Goal: Information Seeking & Learning: Find specific fact

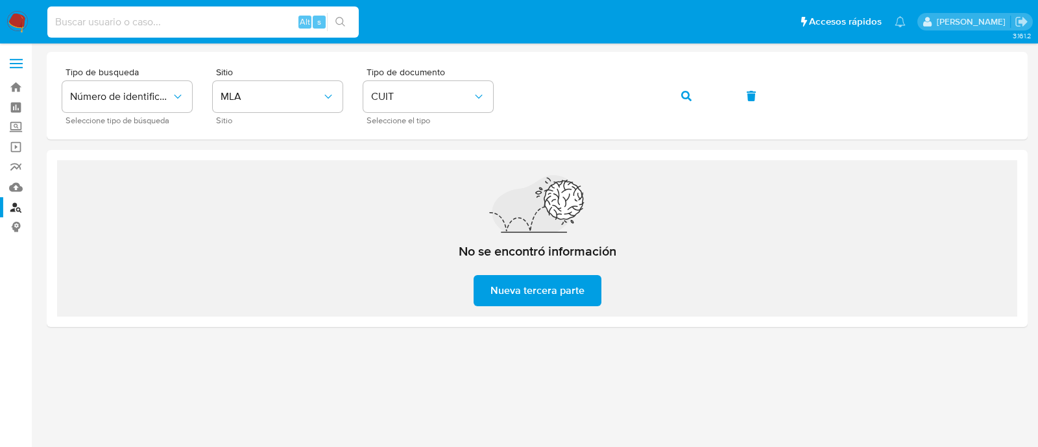
click at [246, 19] on input at bounding box center [202, 22] width 311 height 17
paste input "22780461"
type input "22780461"
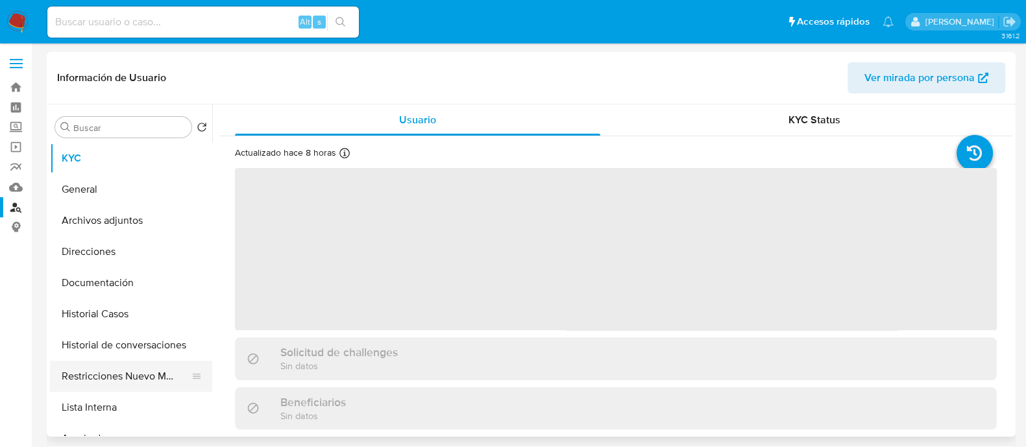
select select "10"
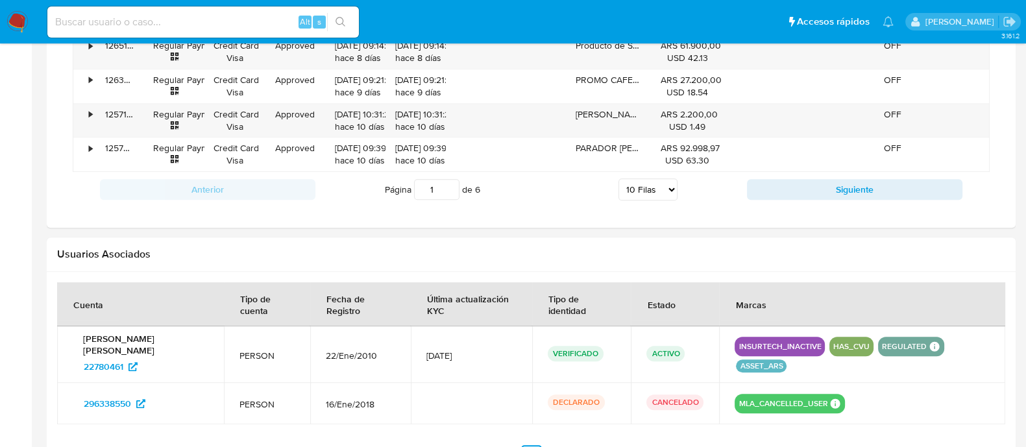
scroll to position [1280, 0]
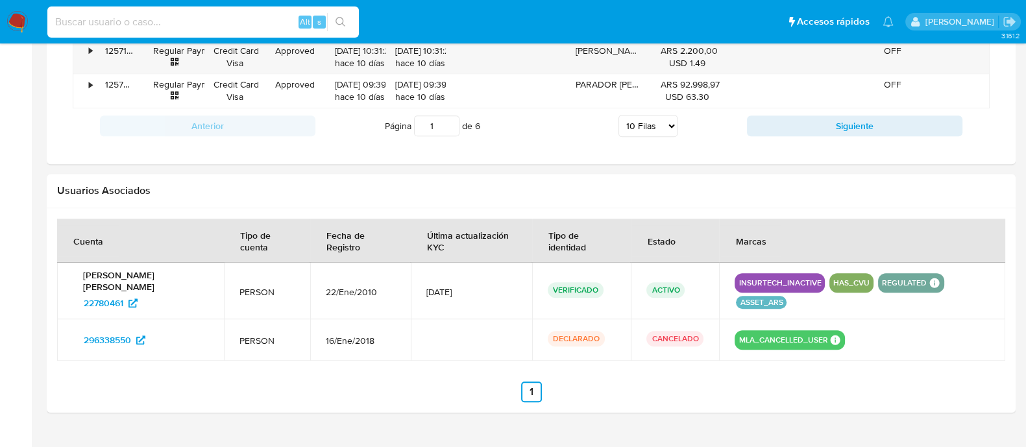
click at [280, 16] on input at bounding box center [202, 22] width 311 height 17
paste input "313419051"
type input "313419051"
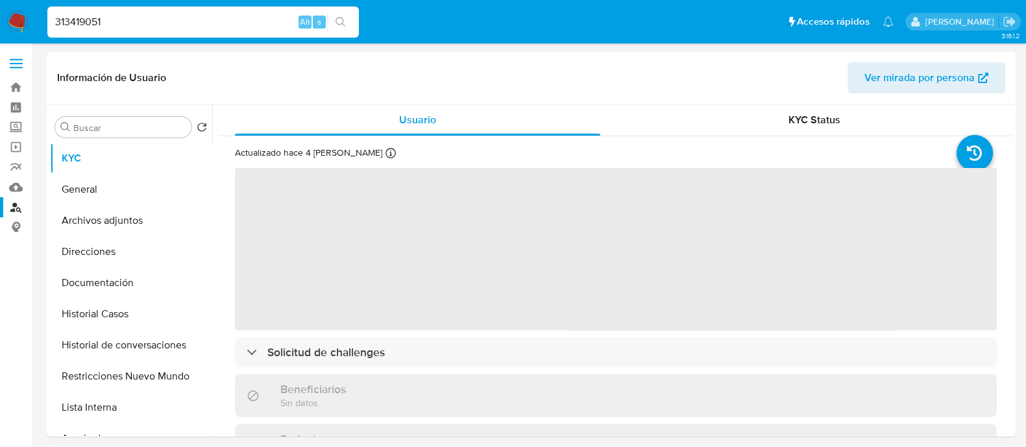
select select "10"
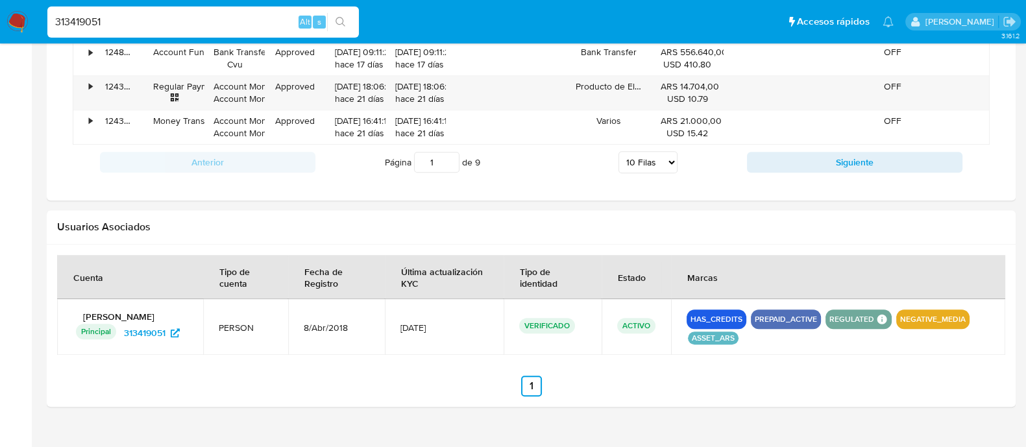
scroll to position [1189, 0]
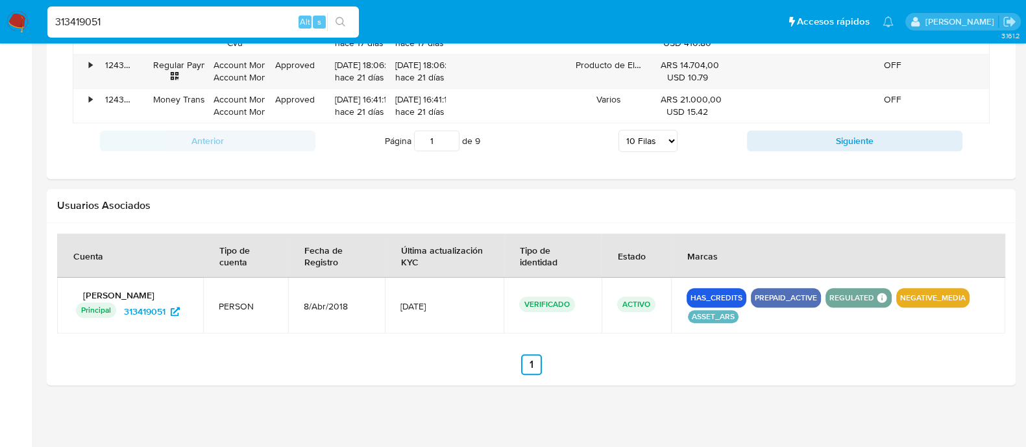
click at [239, 17] on input "313419051" at bounding box center [202, 22] width 311 height 17
paste input "1701253762"
type input "1701253762"
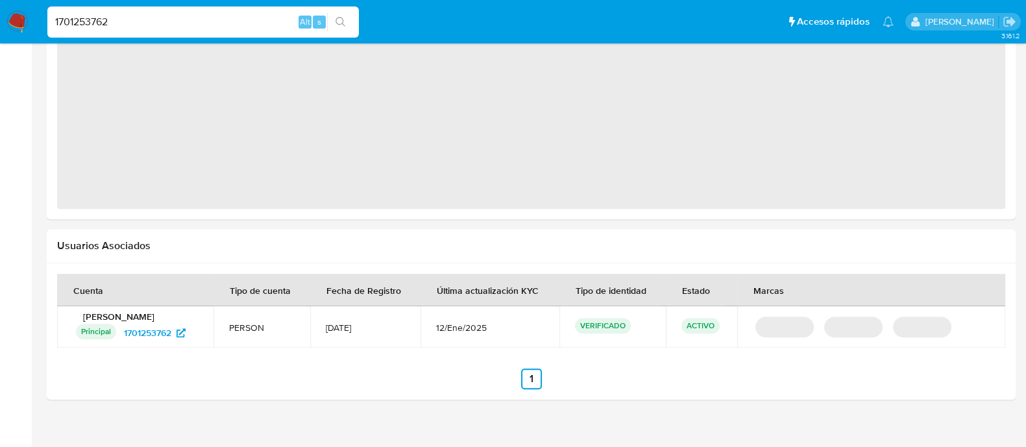
scroll to position [1091, 0]
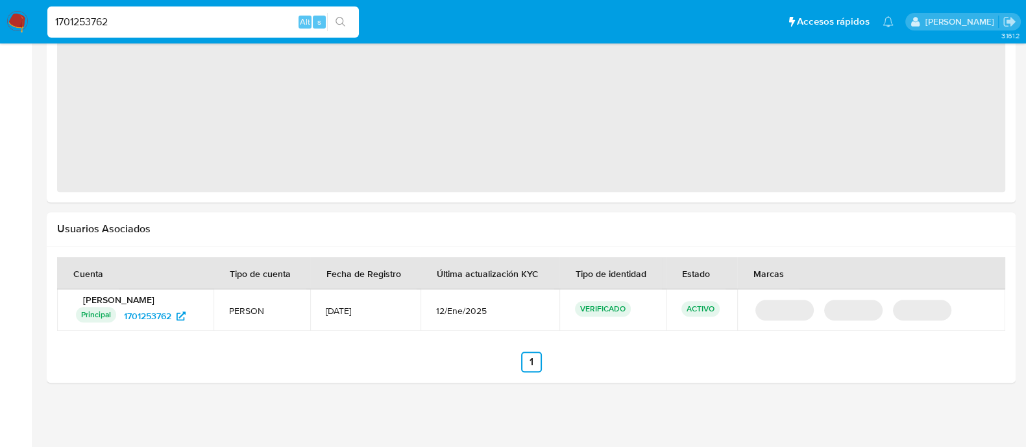
select select "10"
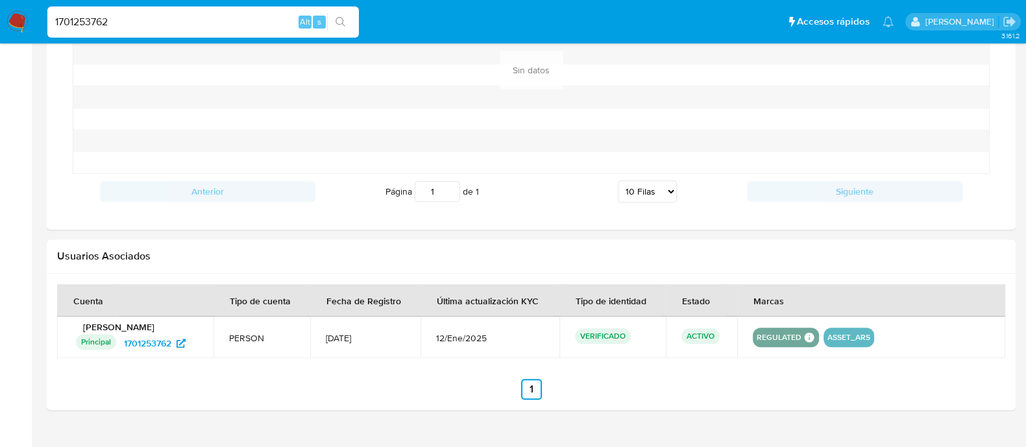
click at [226, 34] on div "1701253762 Alt s" at bounding box center [202, 21] width 311 height 31
click at [217, 24] on input "1701253762" at bounding box center [202, 22] width 311 height 17
paste input "33566658"
type input "33566658"
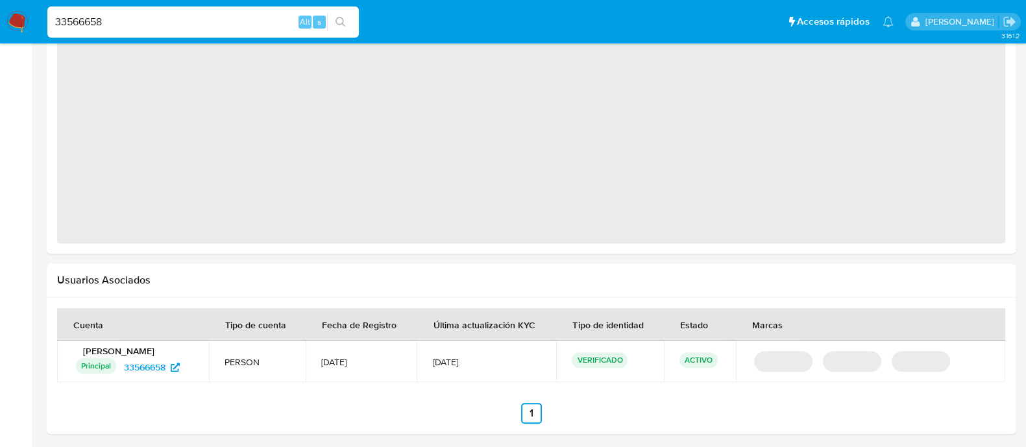
scroll to position [1004, 0]
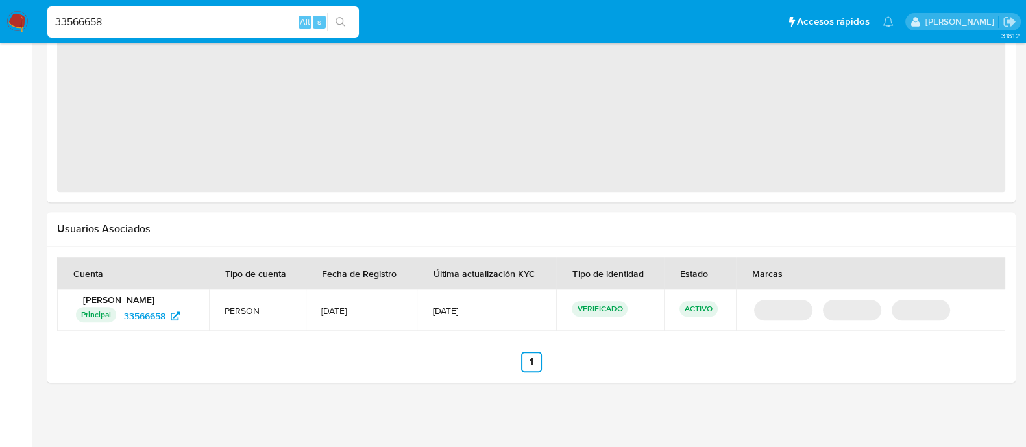
select select "10"
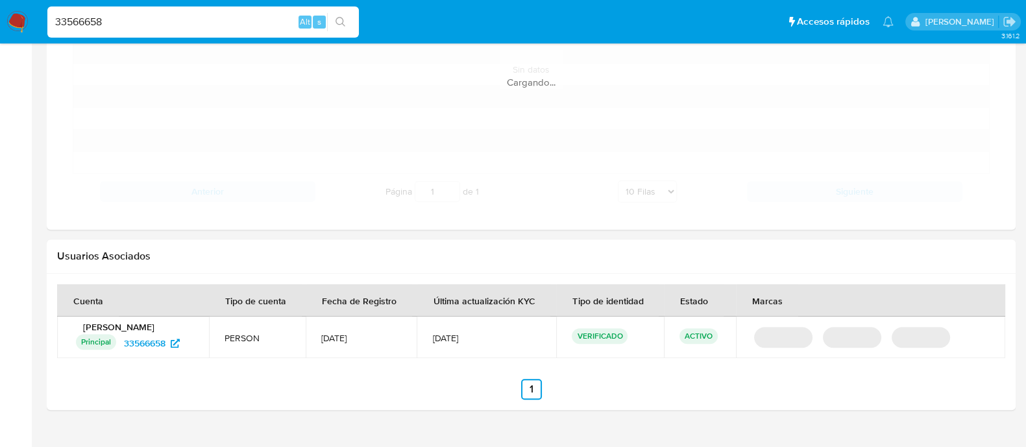
scroll to position [682, 0]
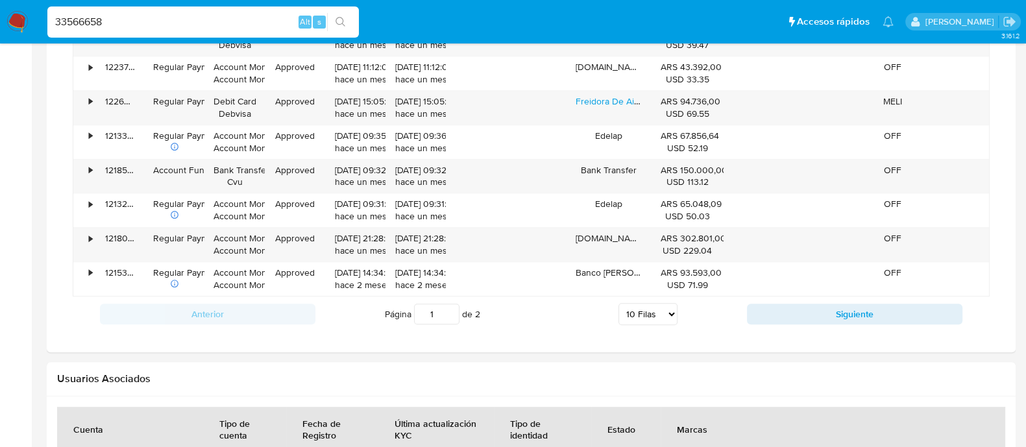
click at [245, 18] on input "33566658" at bounding box center [202, 22] width 311 height 17
paste input "541260092"
type input "541260092"
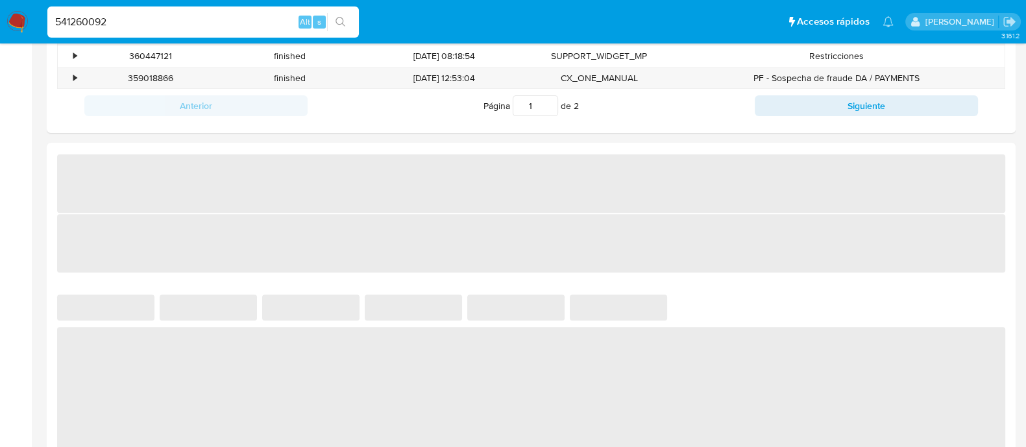
scroll to position [1091, 0]
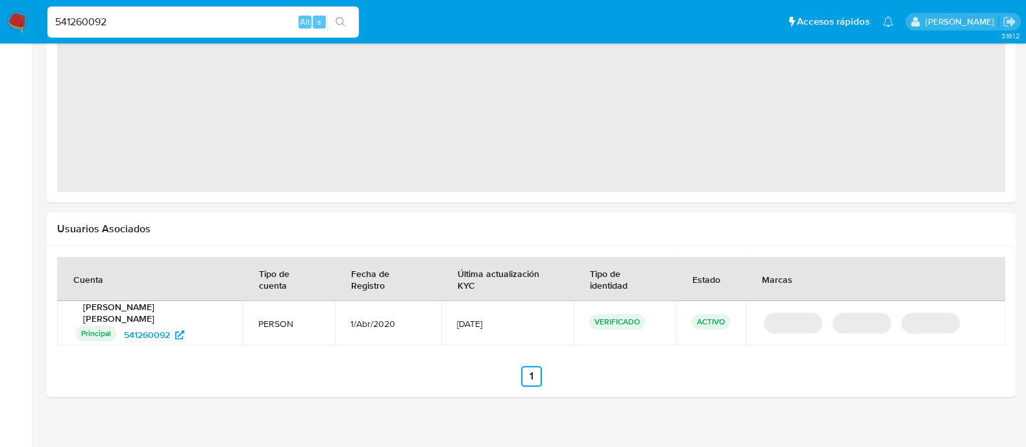
select select "10"
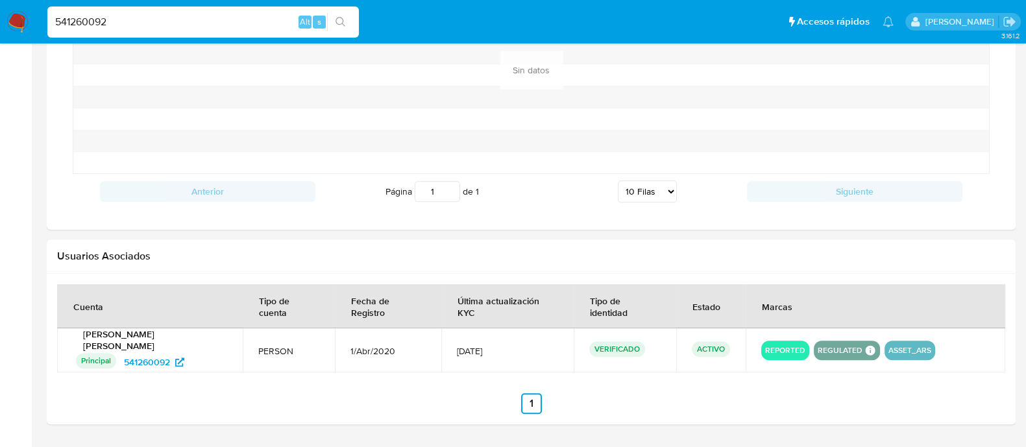
click at [227, 27] on input "541260092" at bounding box center [202, 22] width 311 height 17
paste input "420597335"
click at [356, 27] on input "420597335" at bounding box center [202, 22] width 311 height 17
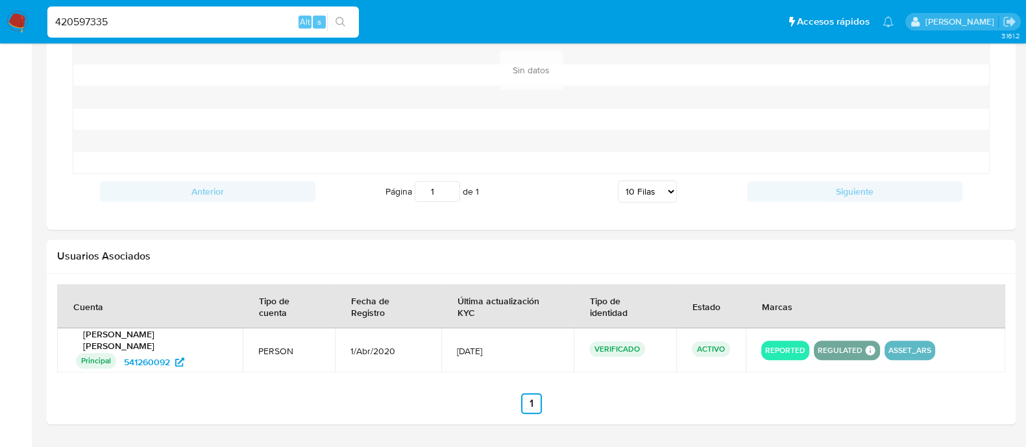
type input "420597335"
click at [341, 25] on icon "search-icon" at bounding box center [340, 22] width 10 height 10
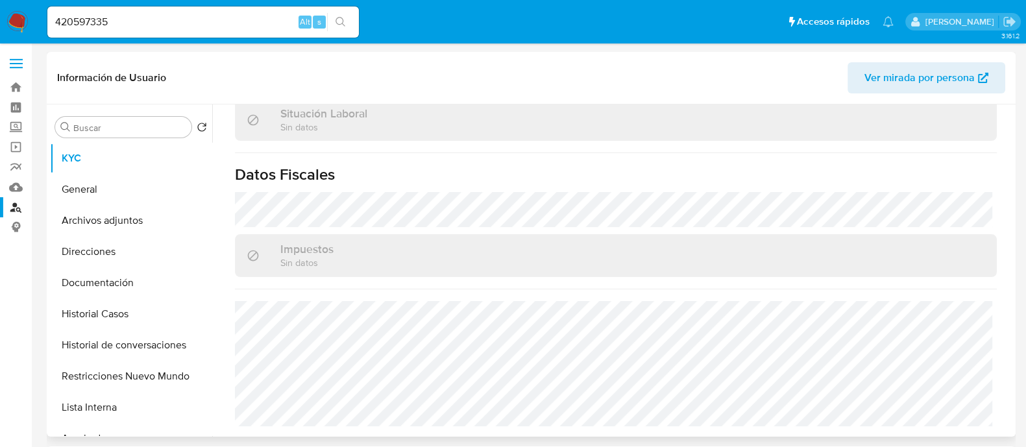
select select "10"
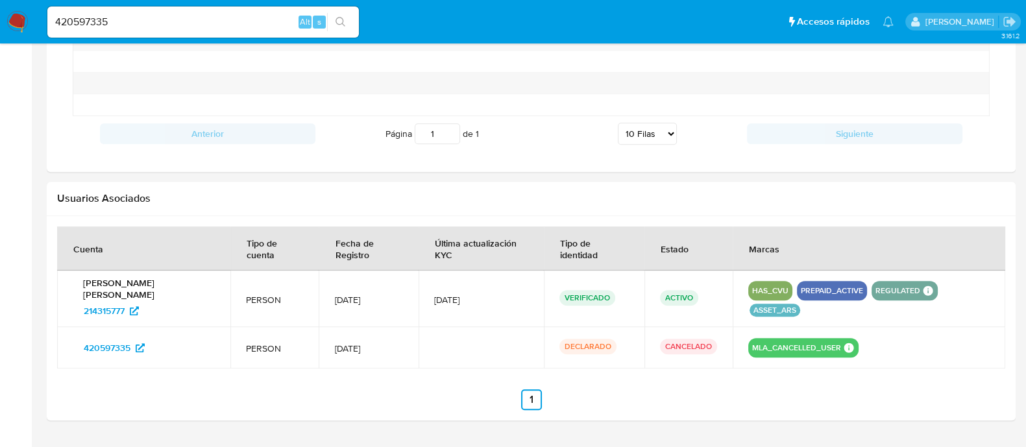
scroll to position [1157, 0]
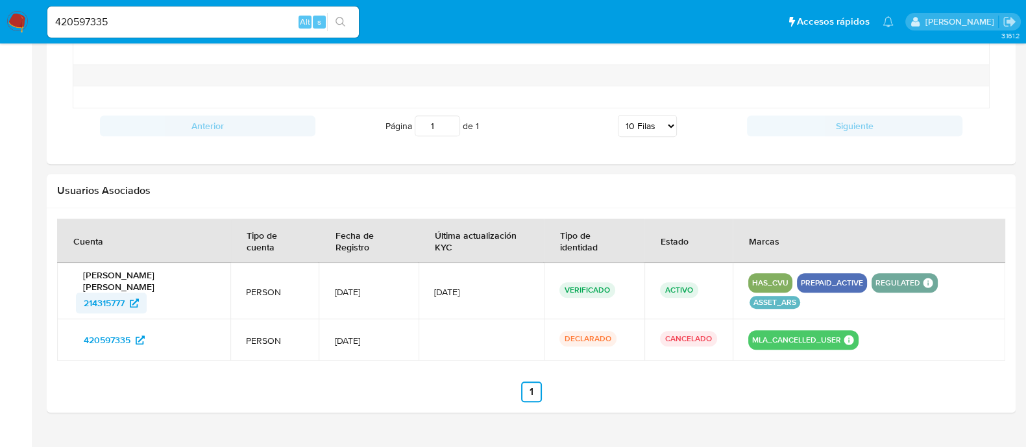
drag, startPoint x: 70, startPoint y: 276, endPoint x: 128, endPoint y: 276, distance: 58.4
click at [129, 277] on td "Fernando Miguel Ceballos 214315777" at bounding box center [143, 291] width 173 height 56
click at [119, 293] on span "214315777" at bounding box center [104, 303] width 41 height 21
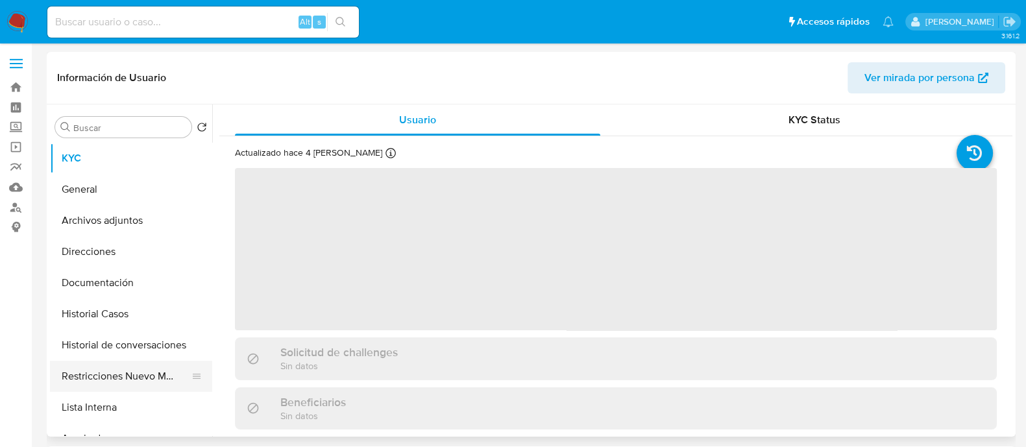
click at [145, 371] on button "Restricciones Nuevo Mundo" at bounding box center [126, 376] width 152 height 31
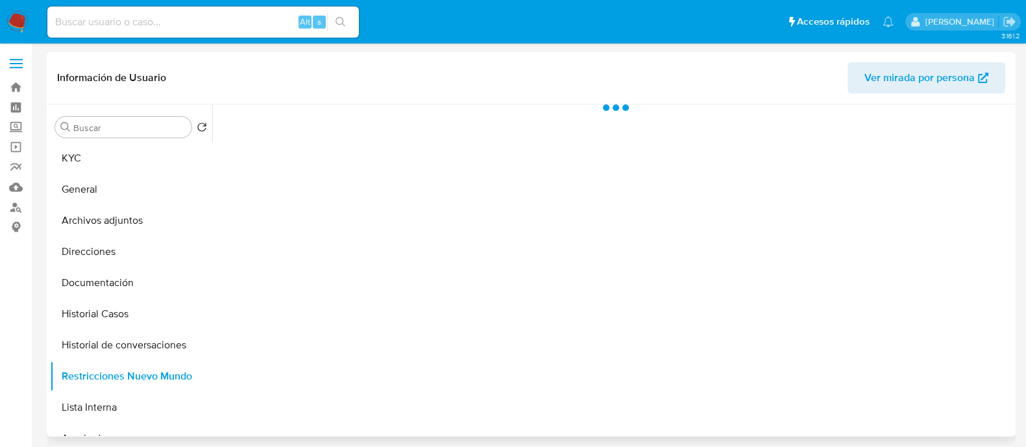
select select "10"
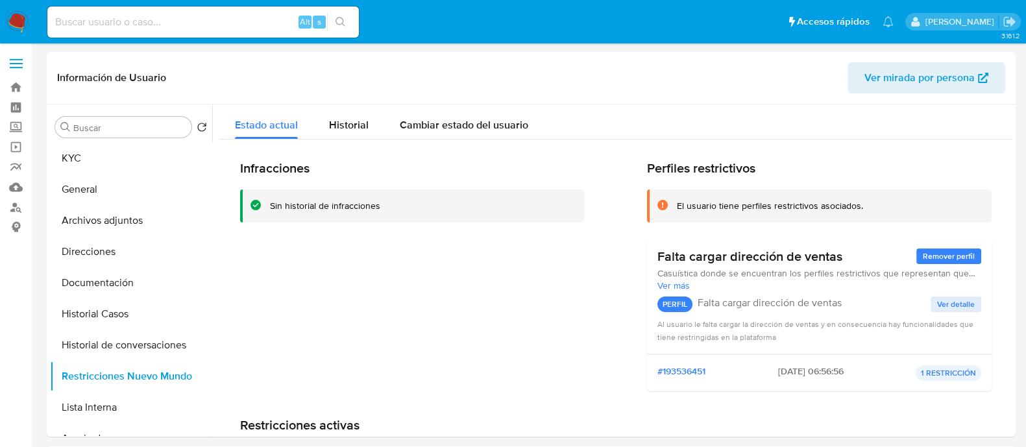
click at [251, 24] on input at bounding box center [202, 22] width 311 height 17
paste input "1483074943"
type input "1483074943"
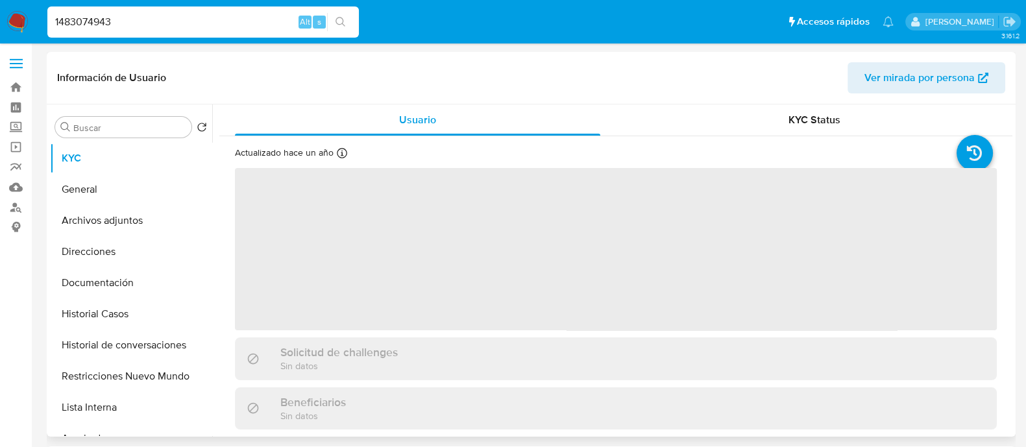
select select "10"
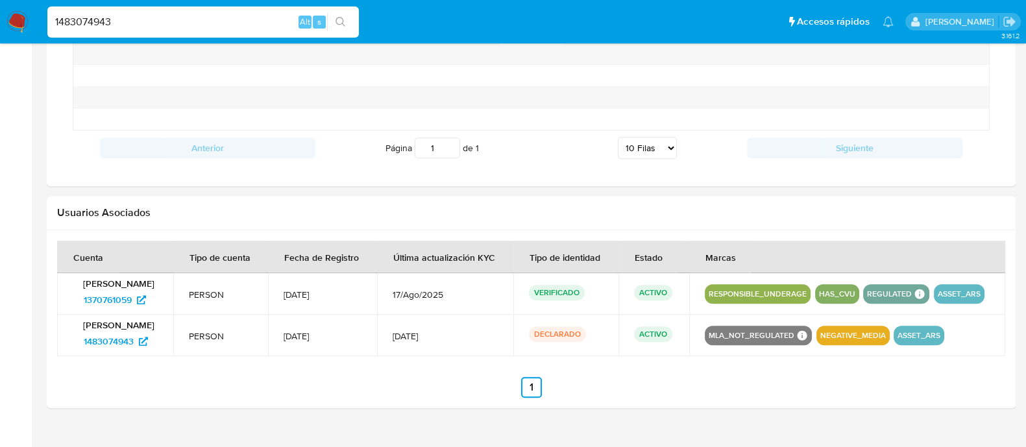
scroll to position [488, 0]
click at [124, 310] on span "1370761059" at bounding box center [108, 299] width 48 height 21
click at [261, 27] on input "1483074943" at bounding box center [202, 22] width 311 height 17
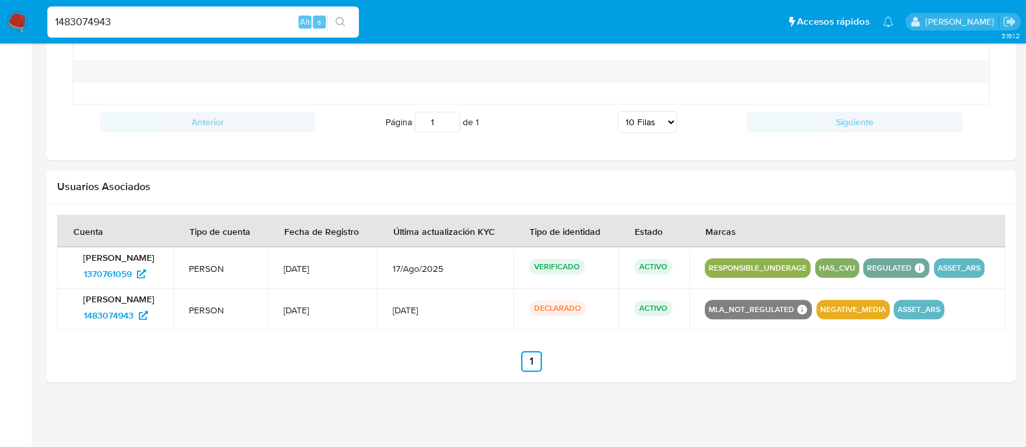
click at [261, 27] on input "1483074943" at bounding box center [202, 22] width 311 height 17
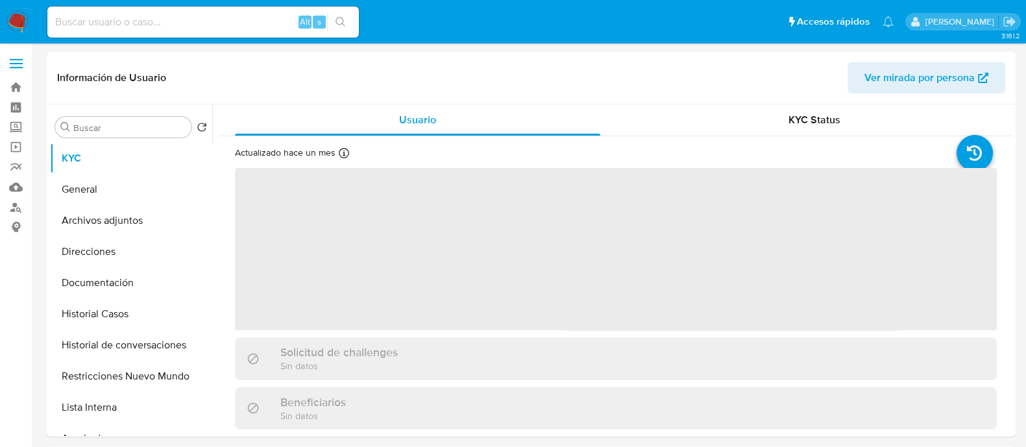
select select "10"
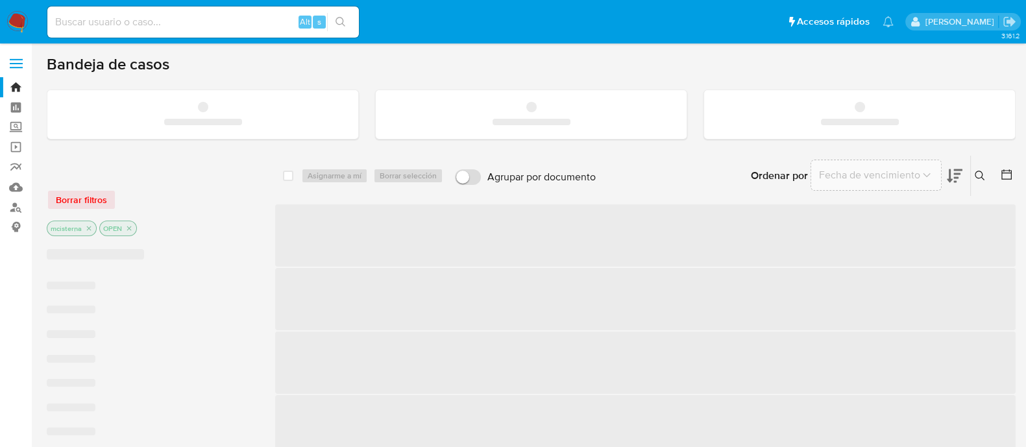
click at [174, 15] on input at bounding box center [202, 22] width 311 height 17
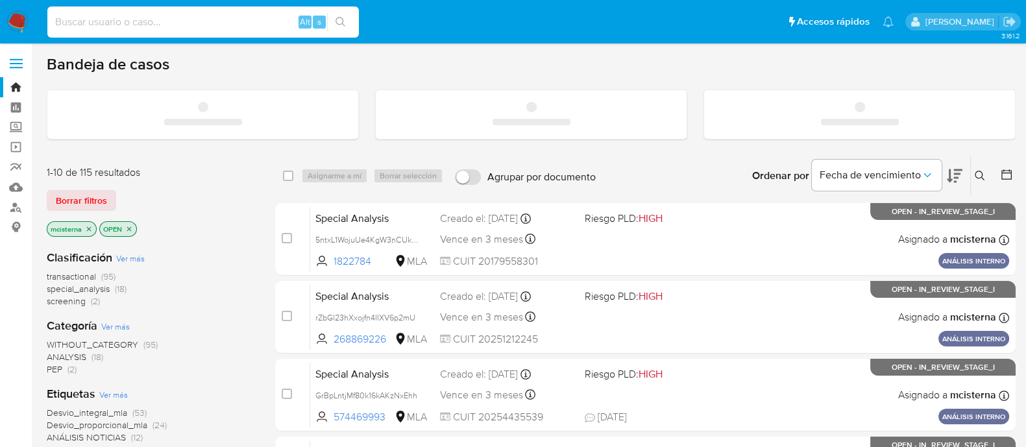
paste input "331185932"
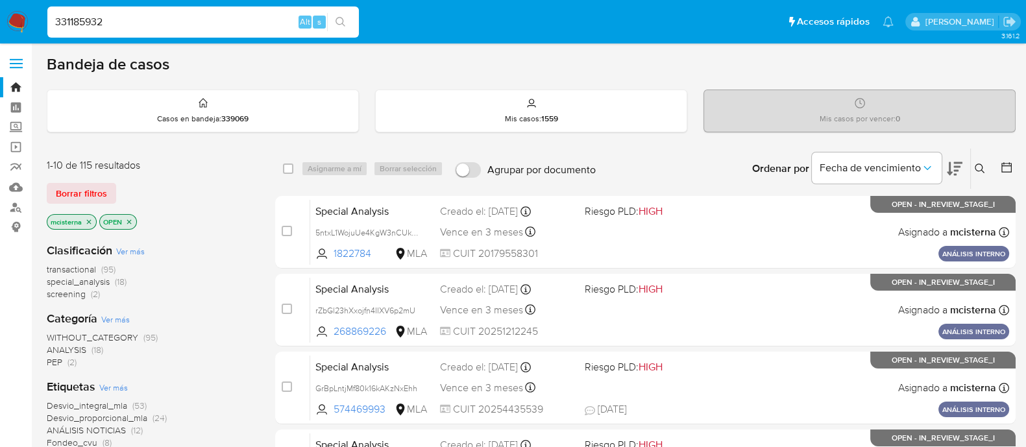
type input "331185932"
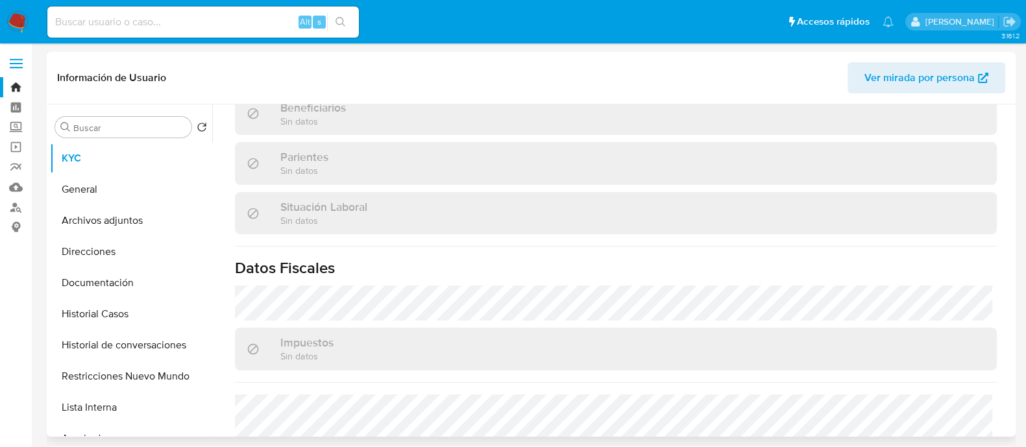
scroll to position [389, 0]
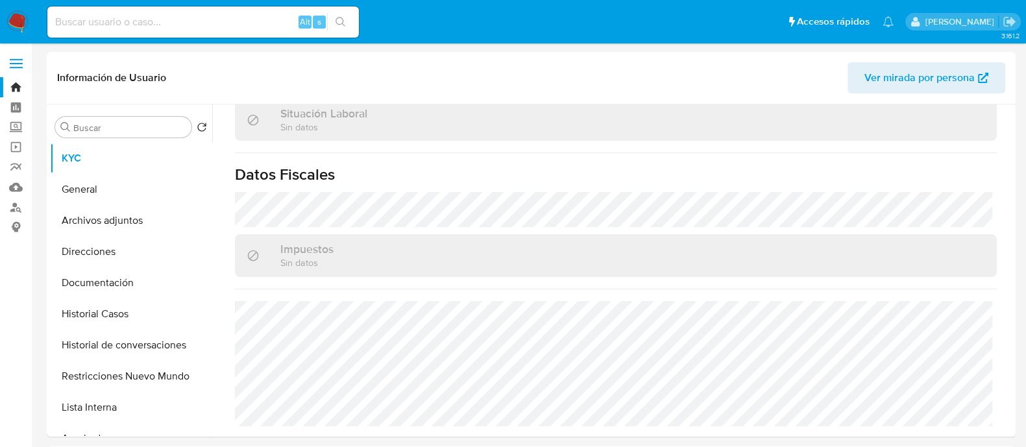
select select "10"
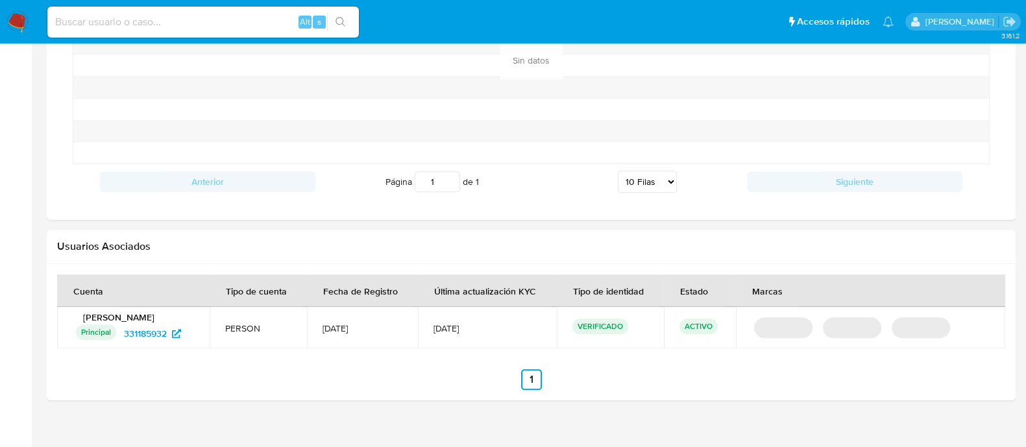
scroll to position [1115, 0]
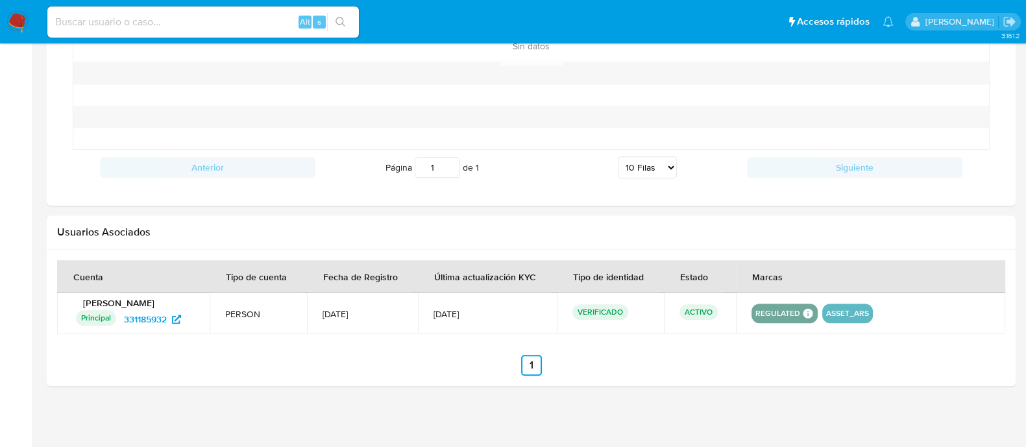
click at [258, 27] on input at bounding box center [202, 22] width 311 height 17
paste input "165022832"
type input "165022832"
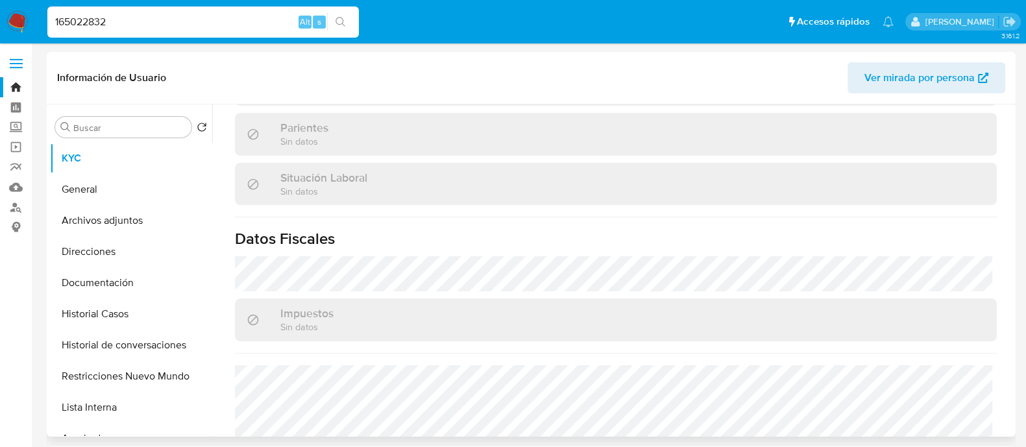
select select "10"
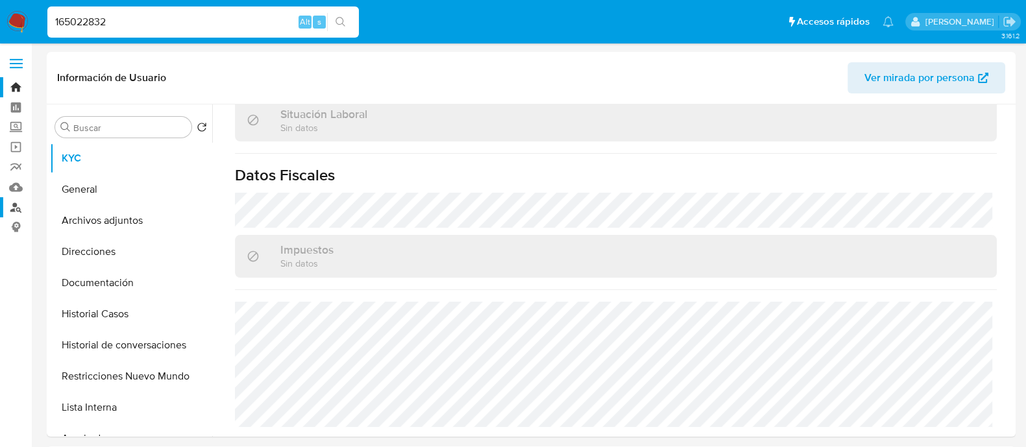
click at [16, 198] on link "Buscador de personas" at bounding box center [77, 207] width 154 height 20
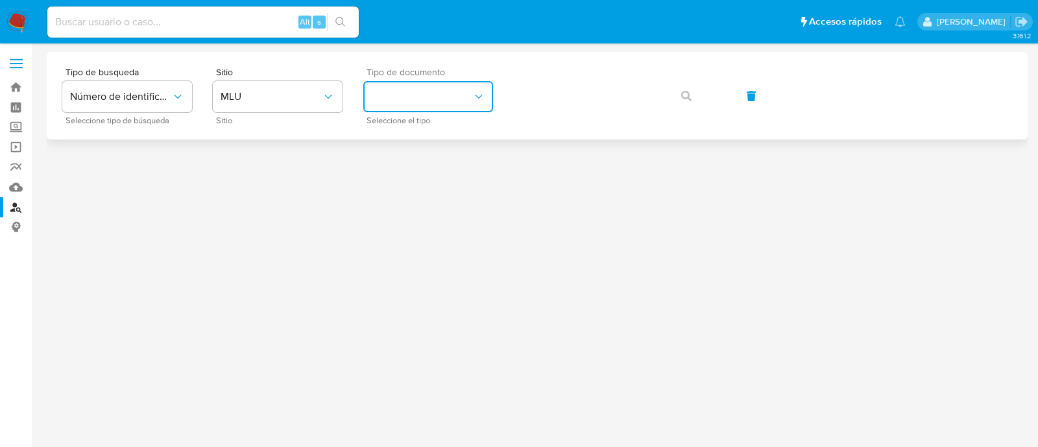
click at [412, 99] on button "identificationType" at bounding box center [428, 96] width 130 height 31
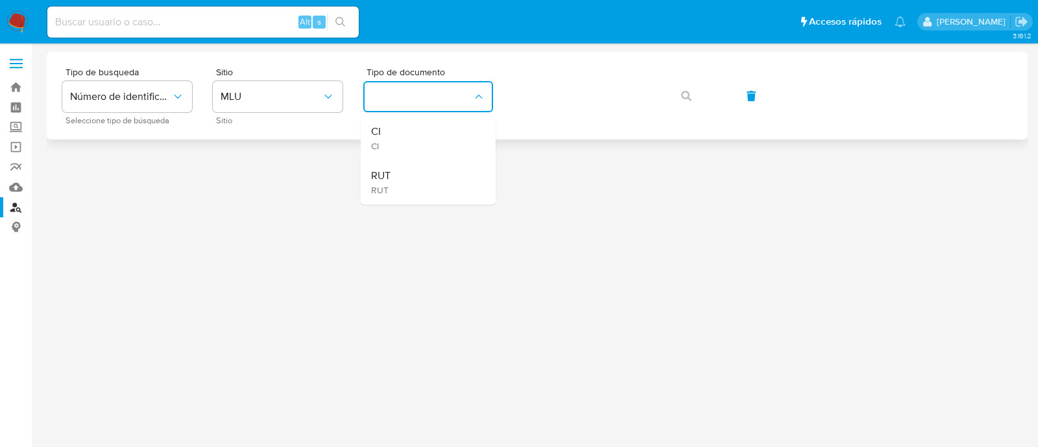
click at [310, 127] on div "Tipo de busqueda Número de identificación Seleccione tipo de búsqueda Sitio MLU…" at bounding box center [537, 96] width 981 height 88
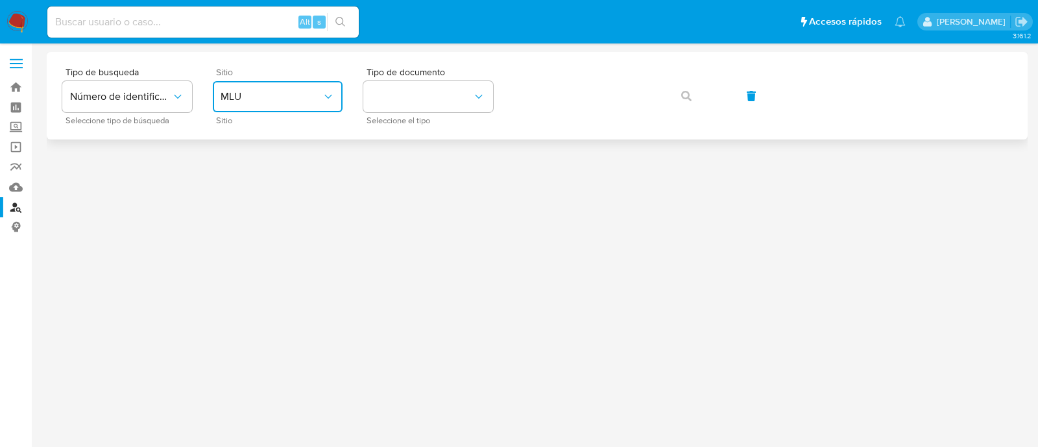
click at [314, 100] on span "MLU" at bounding box center [271, 96] width 101 height 13
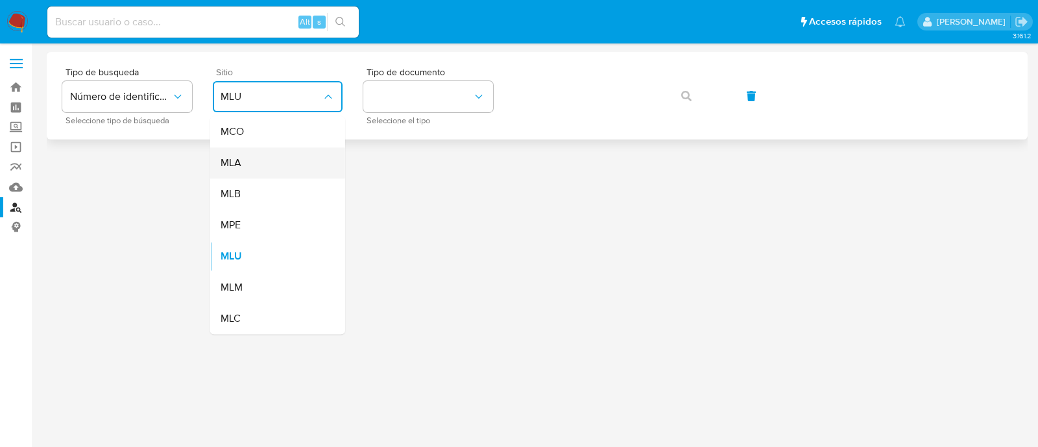
click at [267, 156] on div "MLA" at bounding box center [274, 162] width 106 height 31
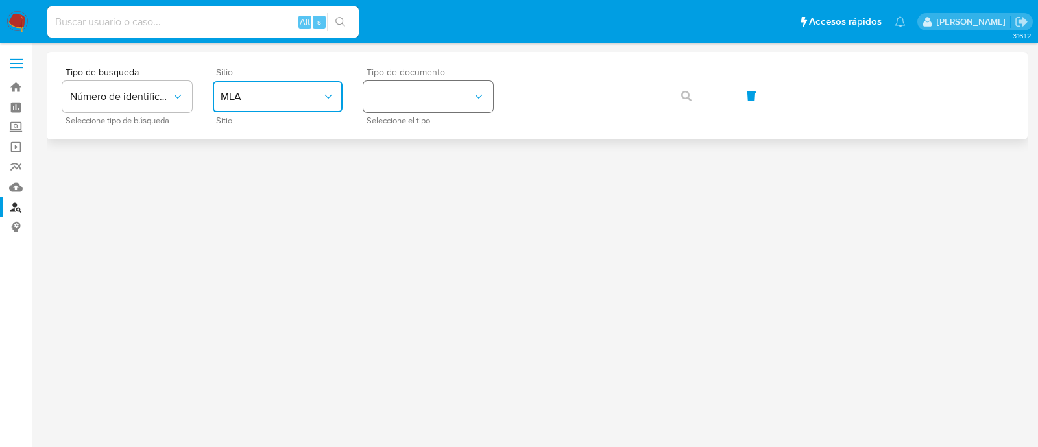
click at [436, 86] on button "identificationType" at bounding box center [428, 96] width 130 height 31
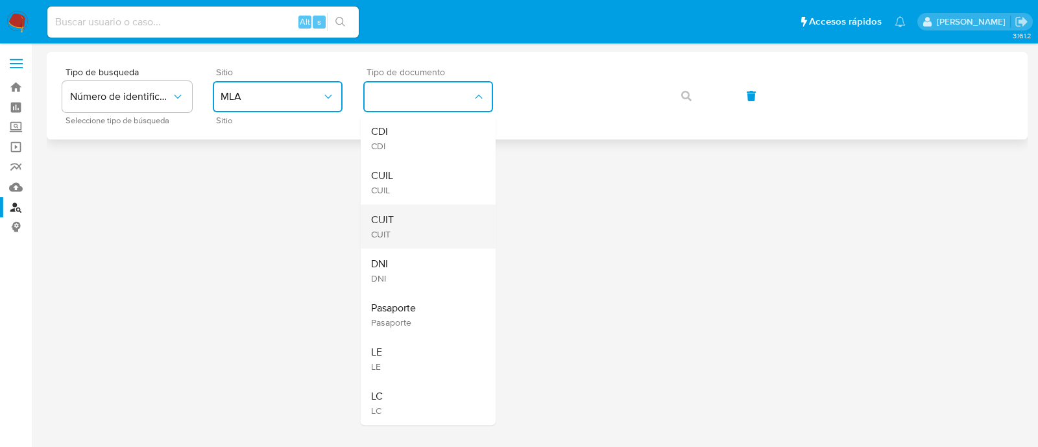
click at [456, 214] on div "CUIT CUIT" at bounding box center [424, 226] width 106 height 44
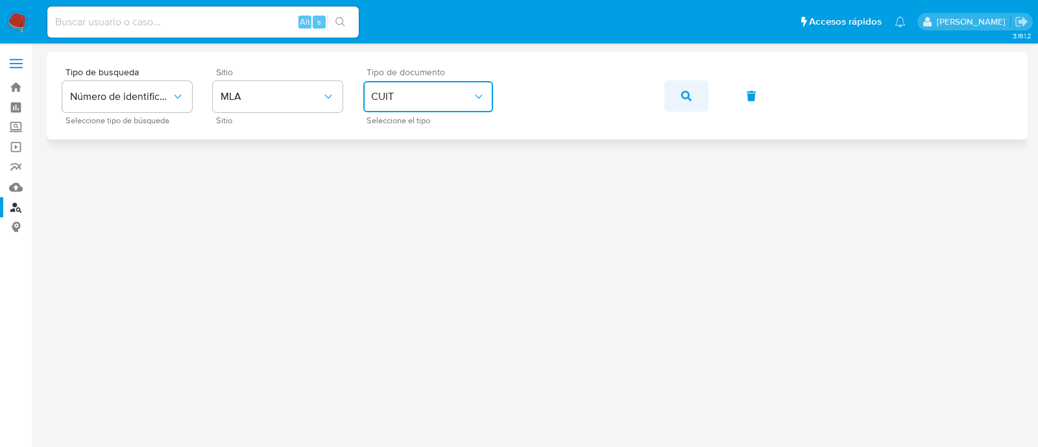
click at [683, 91] on icon "button" at bounding box center [686, 96] width 10 height 10
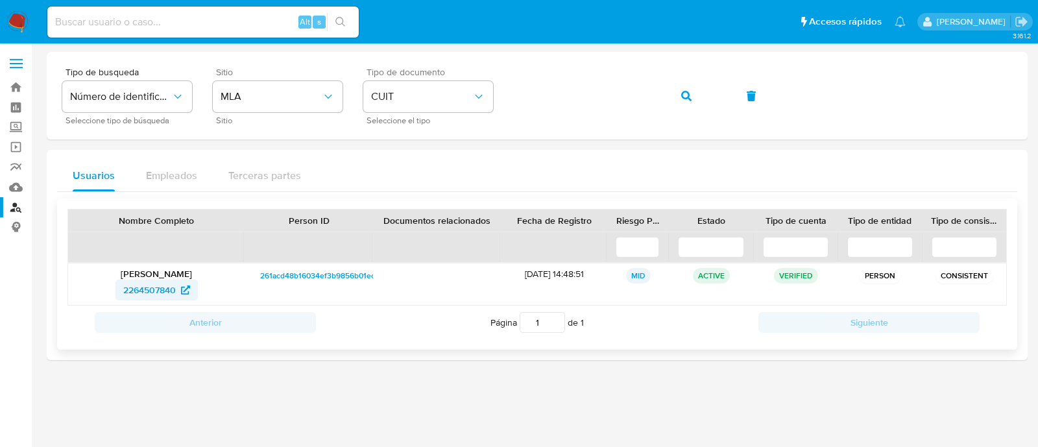
drag, startPoint x: 94, startPoint y: 287, endPoint x: 177, endPoint y: 288, distance: 83.1
click at [177, 288] on div "2264507840" at bounding box center [156, 290] width 158 height 21
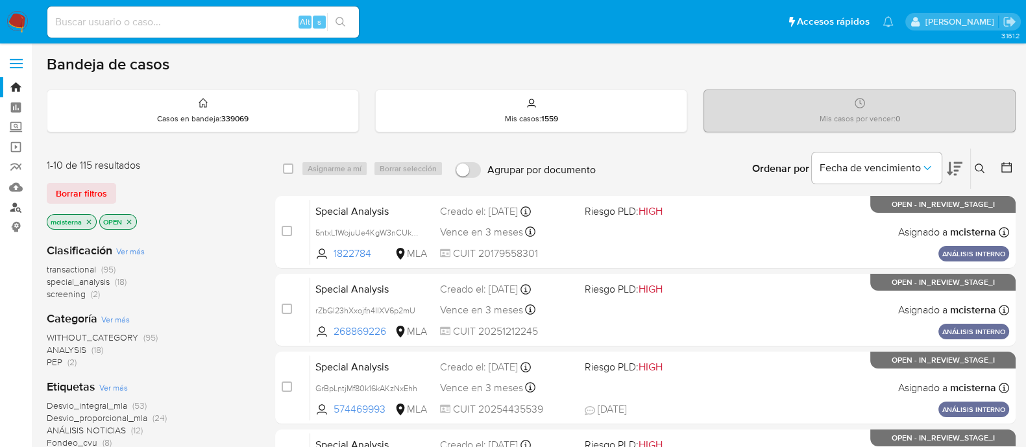
drag, startPoint x: 16, startPoint y: 206, endPoint x: 24, endPoint y: 208, distance: 8.8
click at [16, 206] on link "Buscador de personas" at bounding box center [77, 207] width 154 height 20
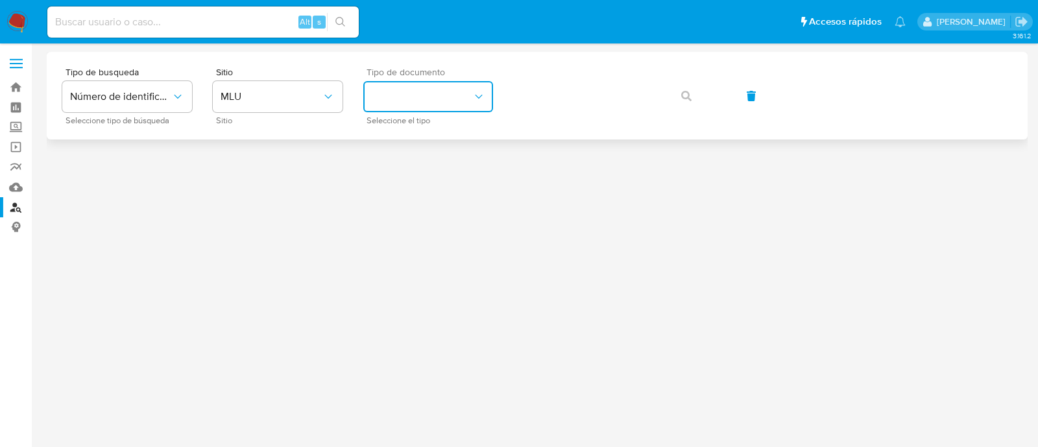
click at [428, 100] on button "identificationType" at bounding box center [428, 96] width 130 height 31
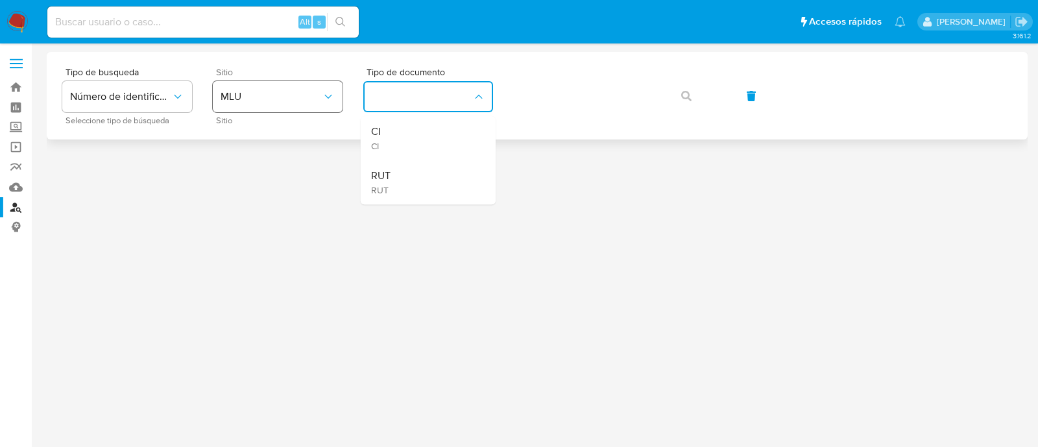
click at [300, 92] on span "MLU" at bounding box center [271, 96] width 101 height 13
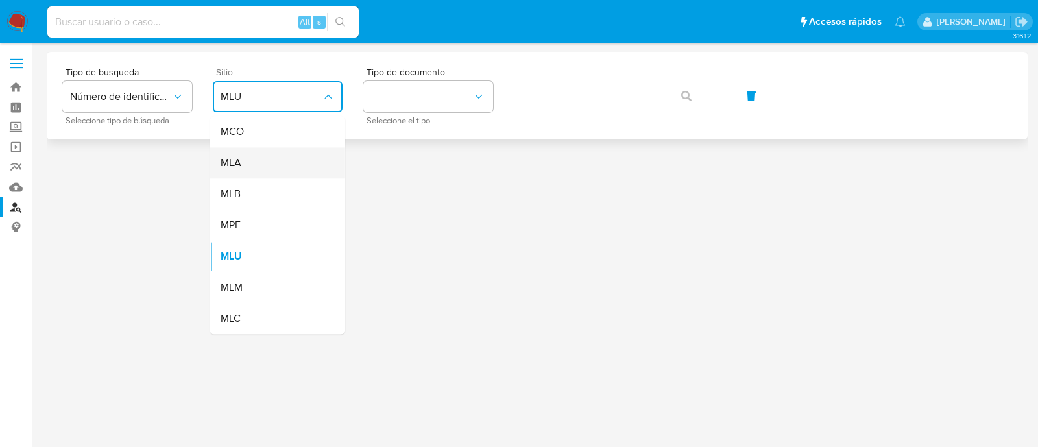
click at [296, 165] on div "MLA" at bounding box center [274, 162] width 106 height 31
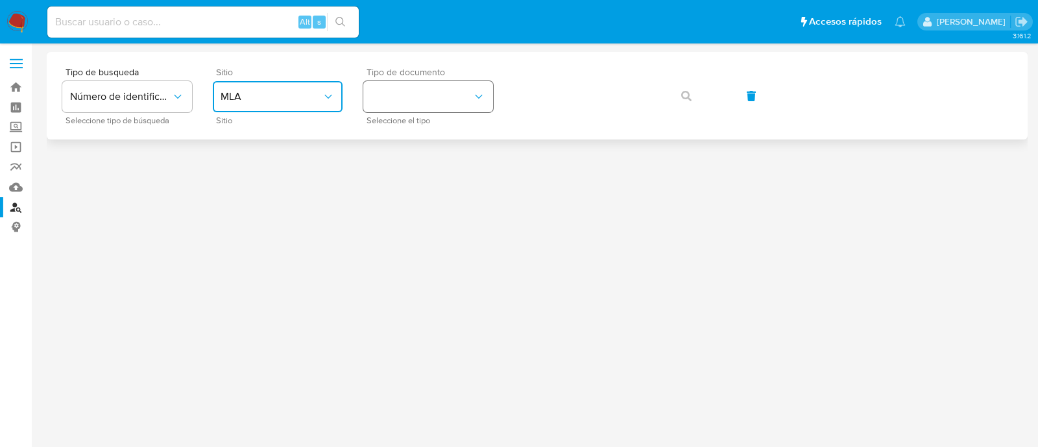
click at [463, 101] on button "identificationType" at bounding box center [428, 96] width 130 height 31
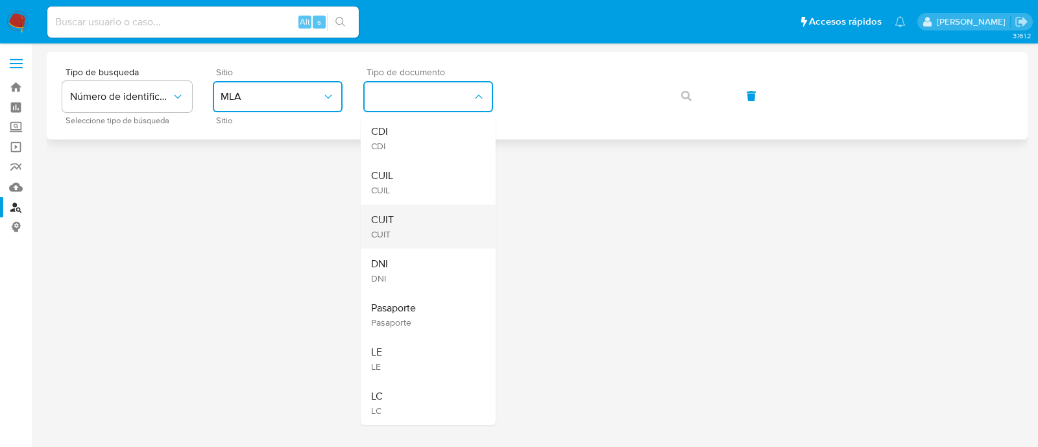
click at [446, 220] on div "CUIT CUIT" at bounding box center [424, 226] width 106 height 44
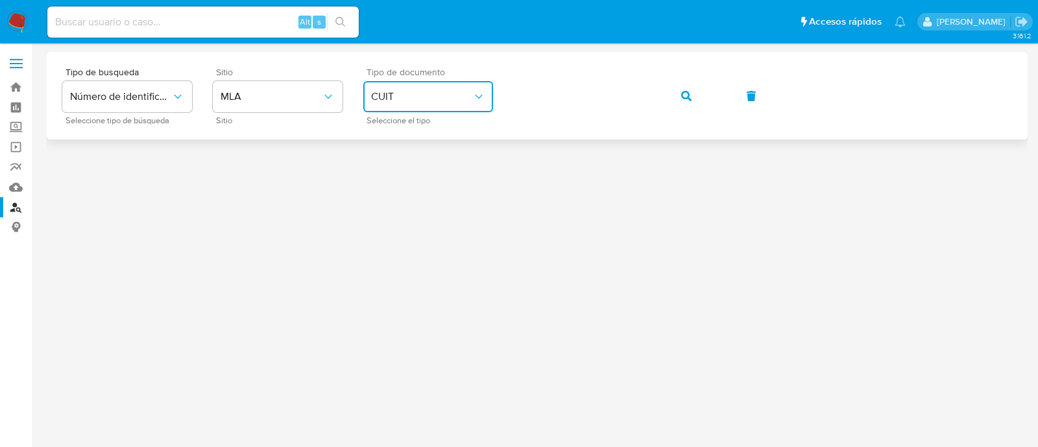
drag, startPoint x: 674, startPoint y: 99, endPoint x: 607, endPoint y: 119, distance: 69.2
click at [674, 99] on button "button" at bounding box center [686, 95] width 44 height 31
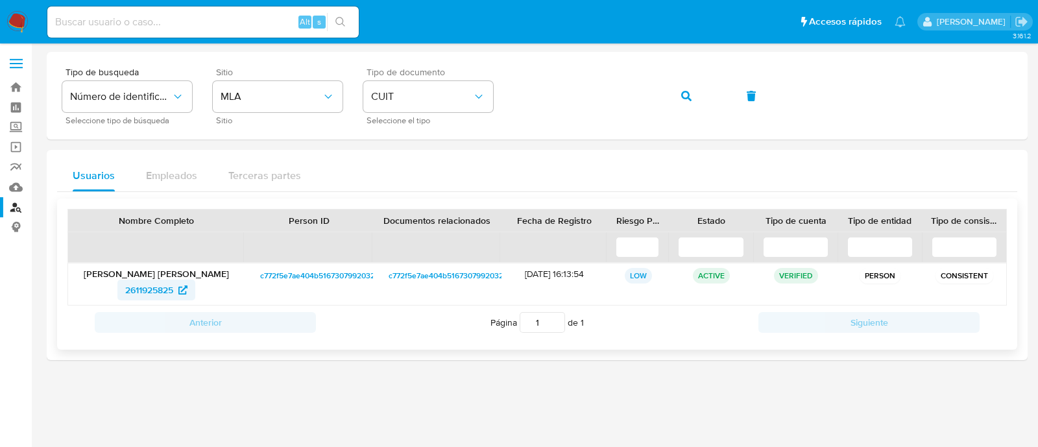
click at [145, 282] on span "2611925825" at bounding box center [149, 290] width 48 height 21
click at [264, 24] on input at bounding box center [202, 22] width 311 height 17
paste input "548417530"
type input "548417530"
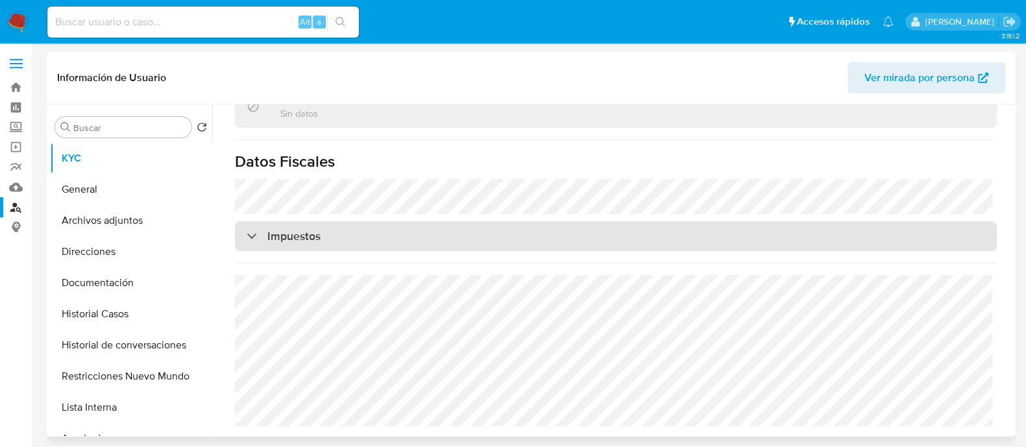
select select "10"
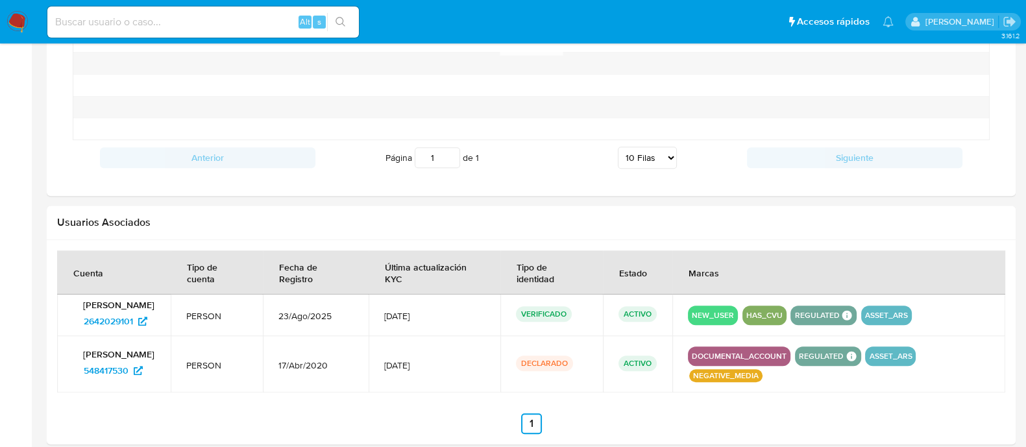
scroll to position [1186, 0]
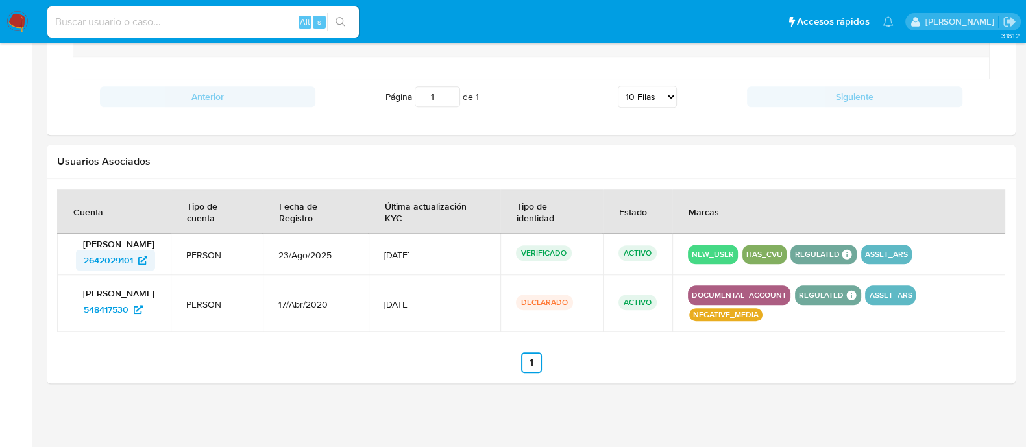
click at [103, 262] on span "2642029101" at bounding box center [108, 260] width 49 height 21
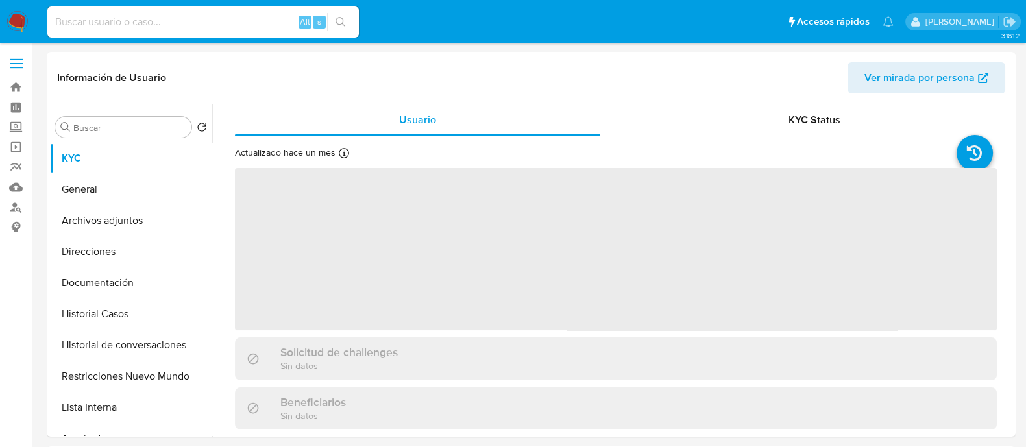
select select "10"
click at [99, 381] on button "Restricciones Nuevo Mundo" at bounding box center [126, 376] width 152 height 31
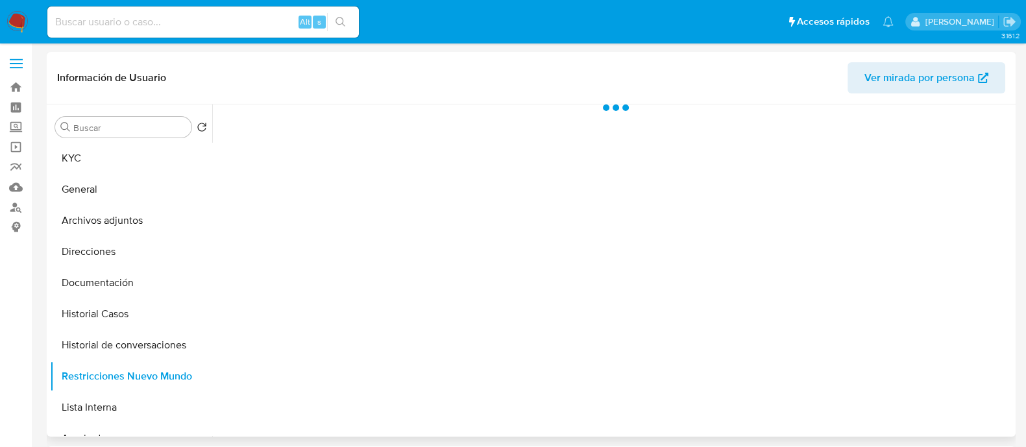
select select "10"
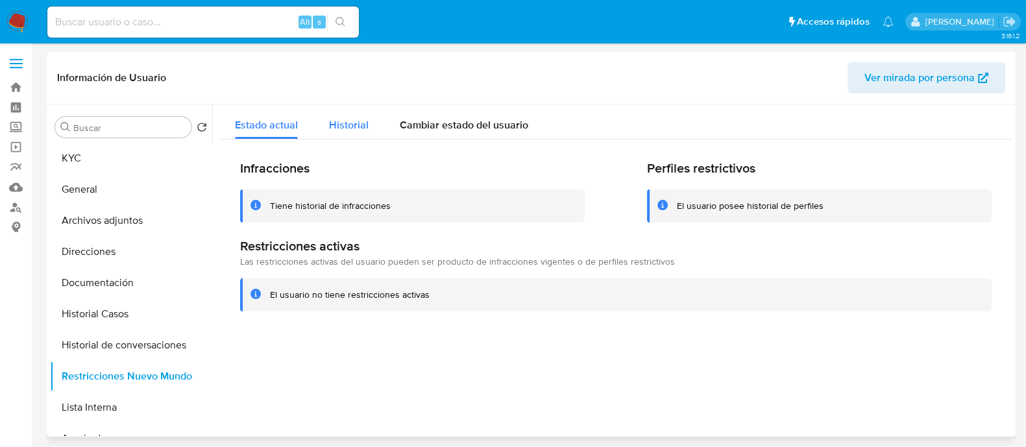
click at [326, 127] on button "Historial" at bounding box center [348, 121] width 71 height 34
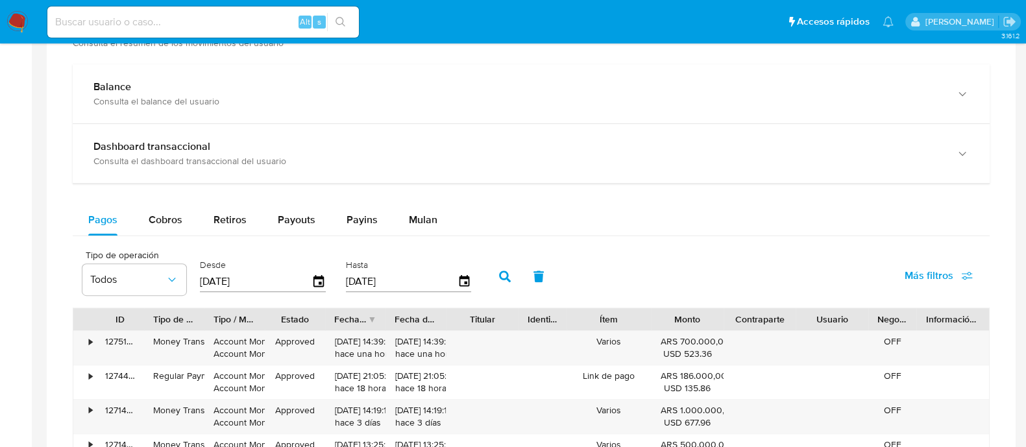
scroll to position [811, 0]
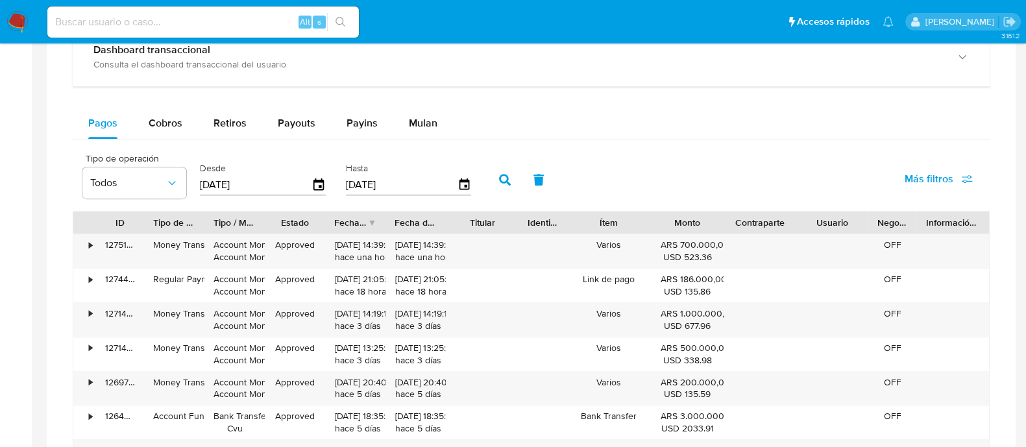
click at [244, 38] on div "Alt s" at bounding box center [202, 22] width 311 height 36
click at [244, 25] on input at bounding box center [202, 22] width 311 height 17
paste input "1404229765"
type input "1404229765"
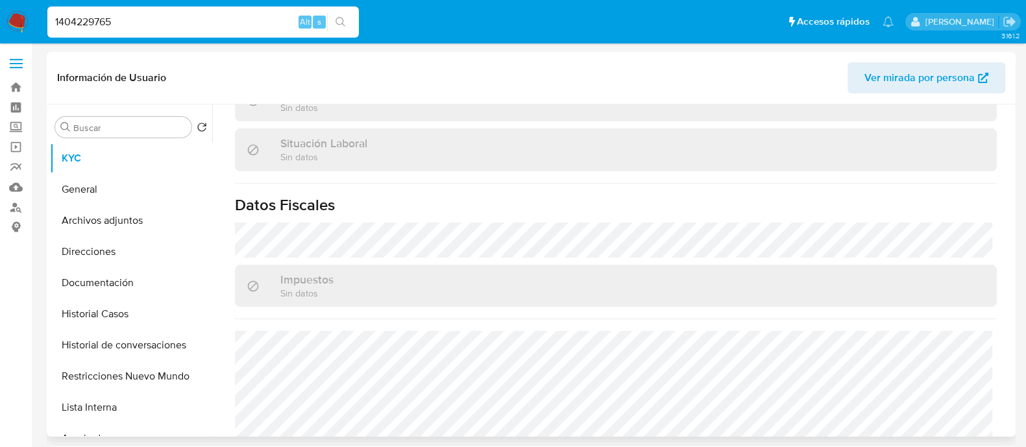
select select "10"
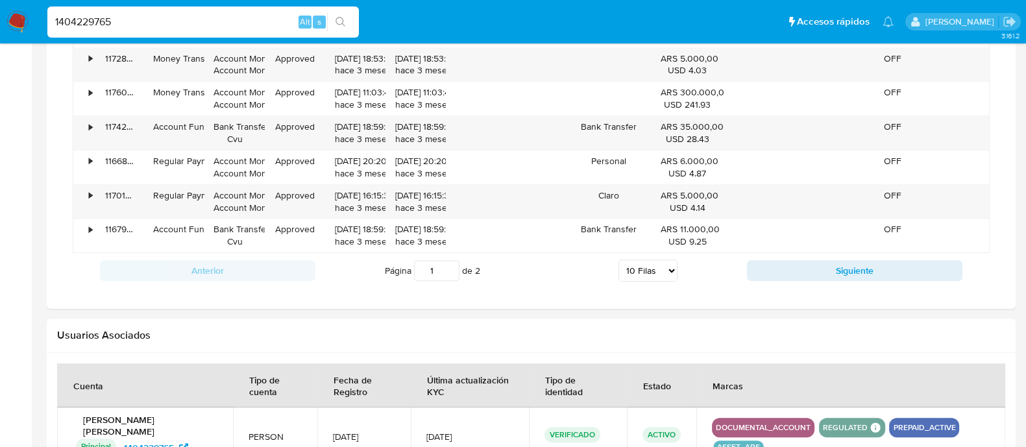
scroll to position [1265, 0]
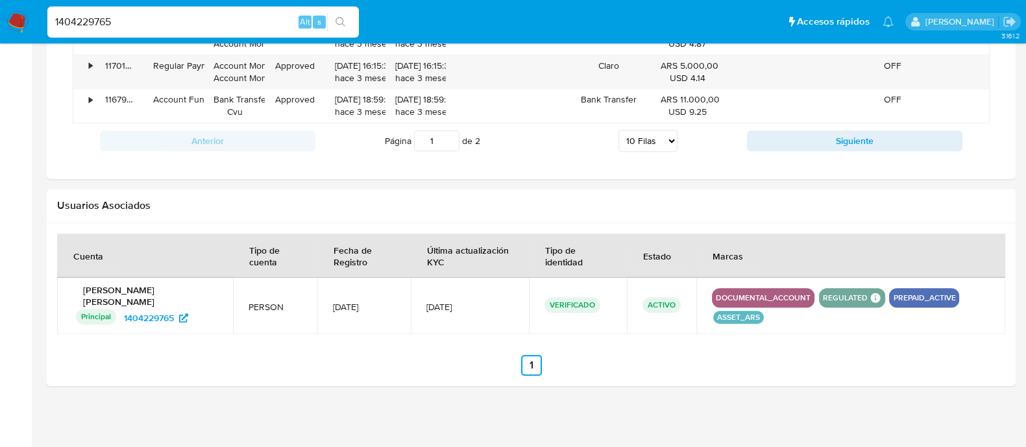
click at [218, 11] on div "1404229765 Alt s" at bounding box center [202, 21] width 311 height 31
click at [188, 16] on input "1404229765" at bounding box center [202, 22] width 311 height 17
paste input "754019149"
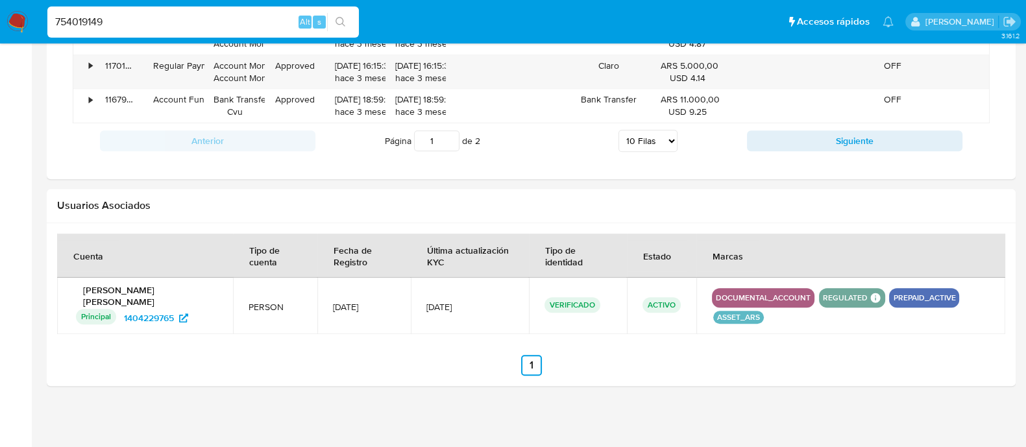
type input "754019149"
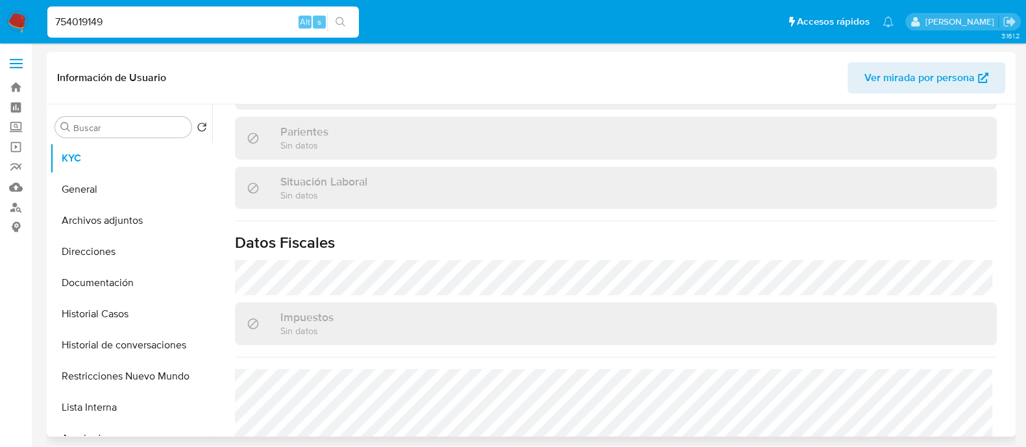
scroll to position [389, 0]
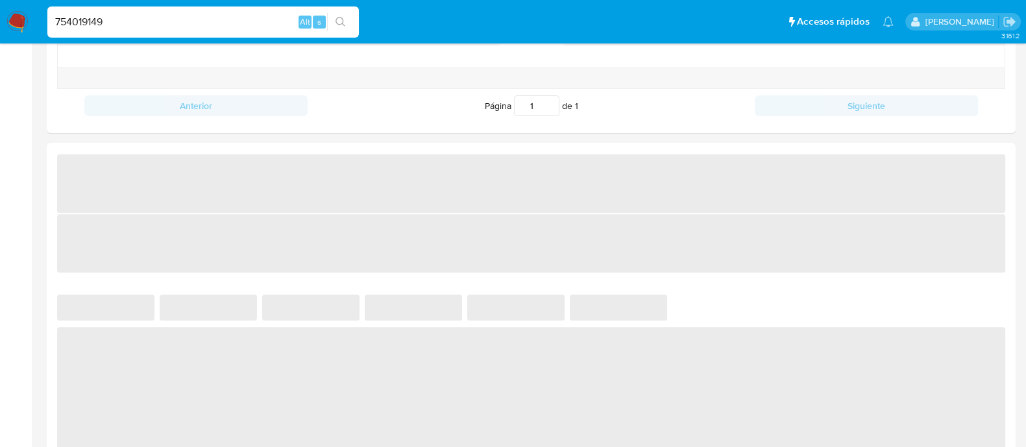
select select "10"
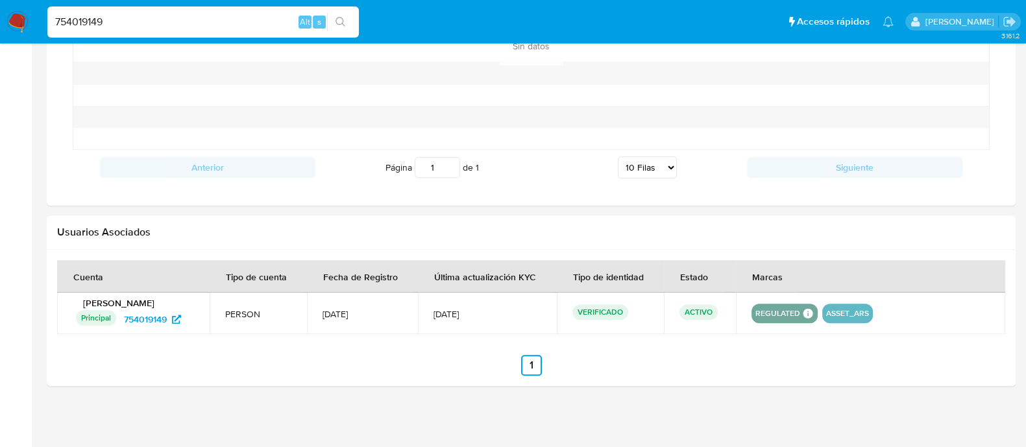
scroll to position [698, 0]
click at [251, 10] on div "754019149 Alt s" at bounding box center [202, 21] width 311 height 31
click at [231, 24] on input "754019149" at bounding box center [202, 22] width 311 height 17
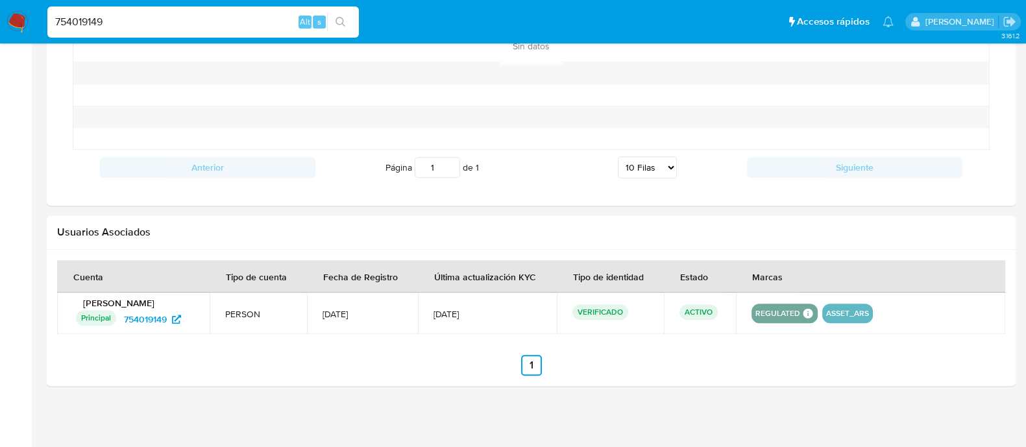
paste input "1155404961"
type input "1155404961"
click at [341, 19] on icon "search-icon" at bounding box center [340, 22] width 10 height 10
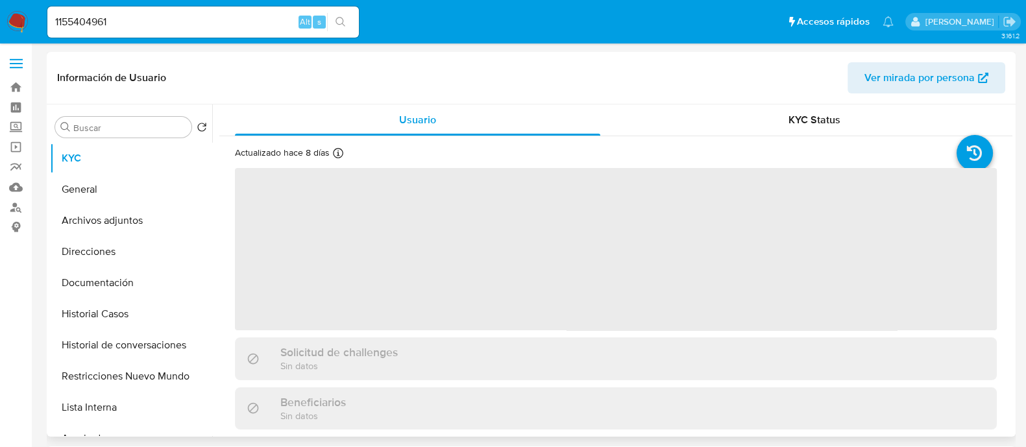
select select "10"
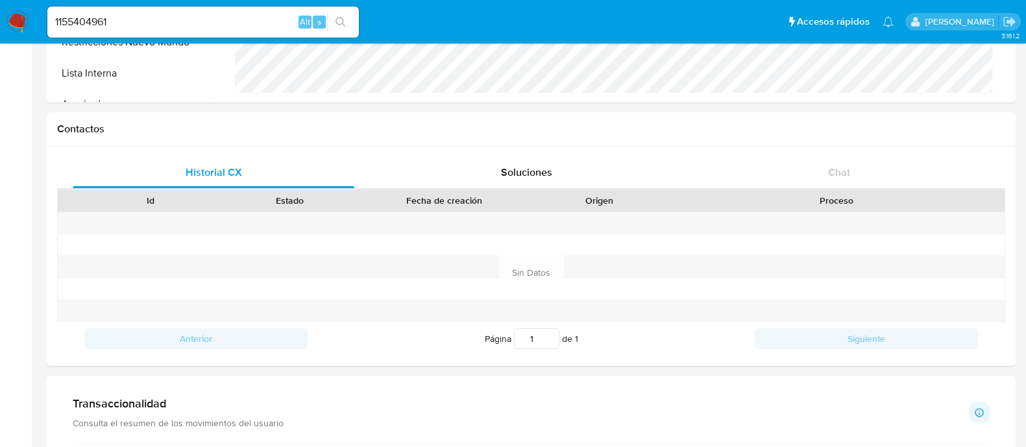
scroll to position [210, 0]
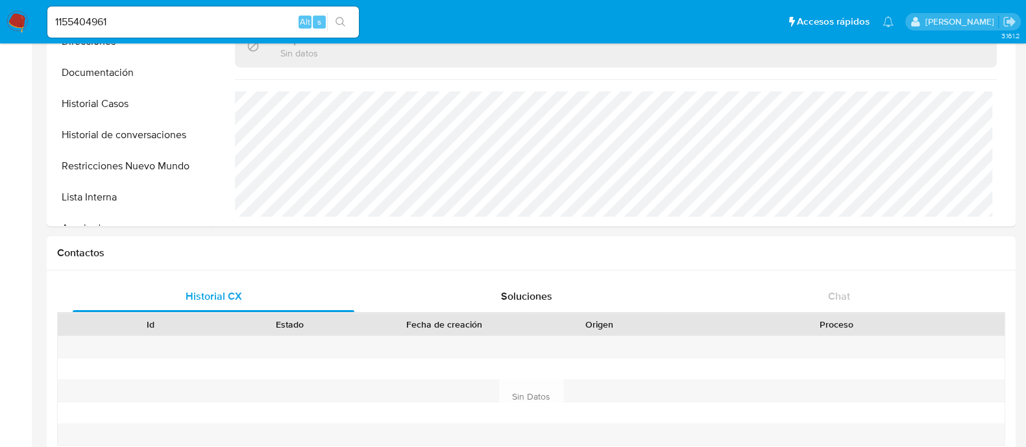
click at [230, 27] on input "1155404961" at bounding box center [202, 22] width 311 height 17
paste input "67599668"
type input "167599668"
click at [345, 27] on button "search-icon" at bounding box center [340, 22] width 27 height 18
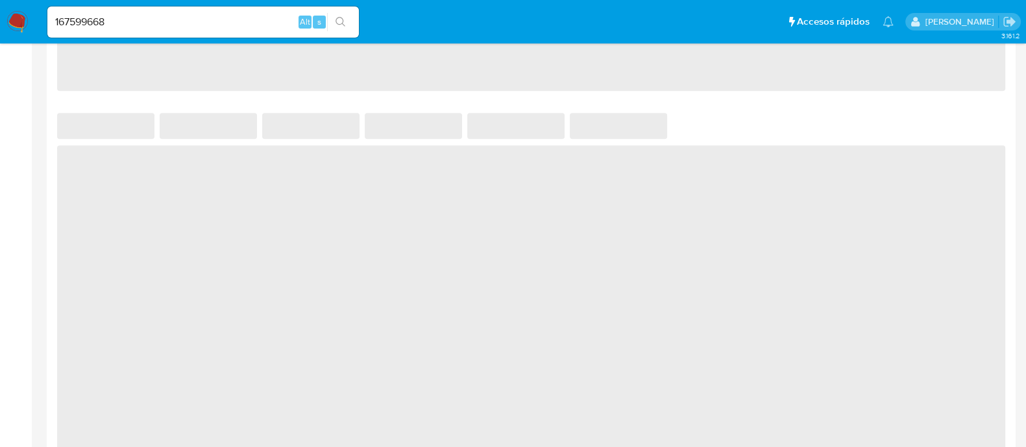
scroll to position [1054, 0]
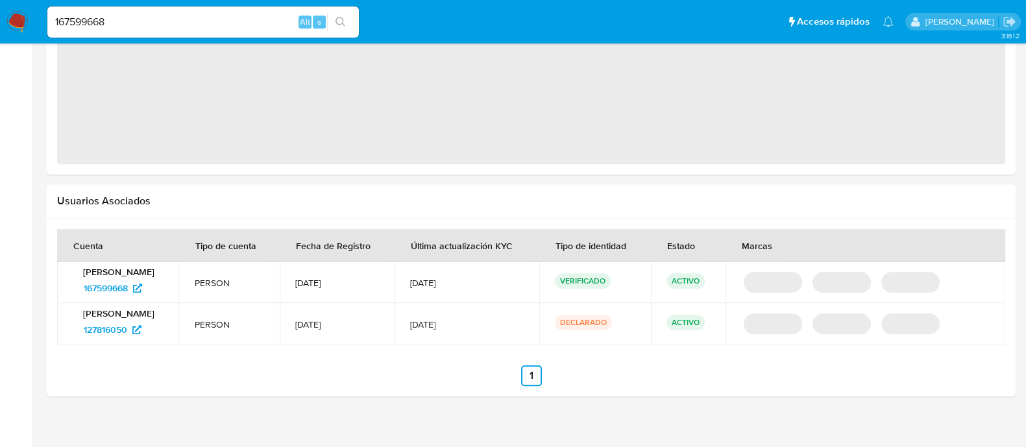
select select "10"
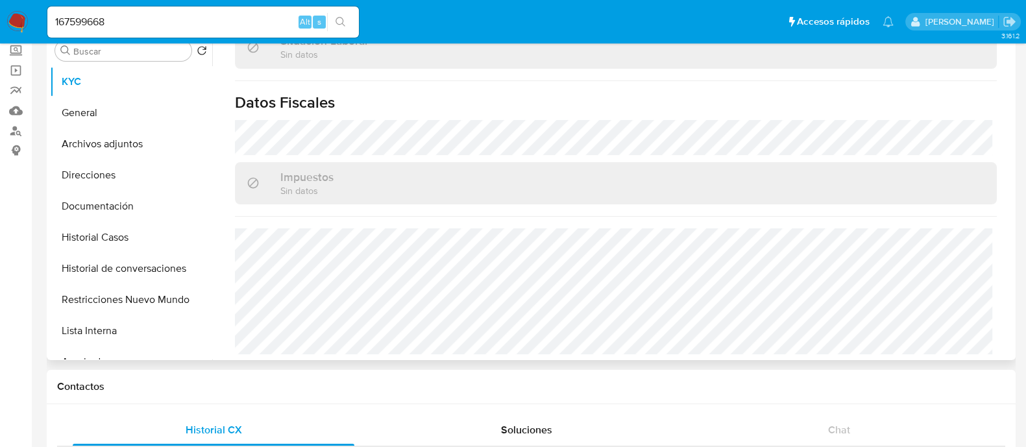
scroll to position [0, 0]
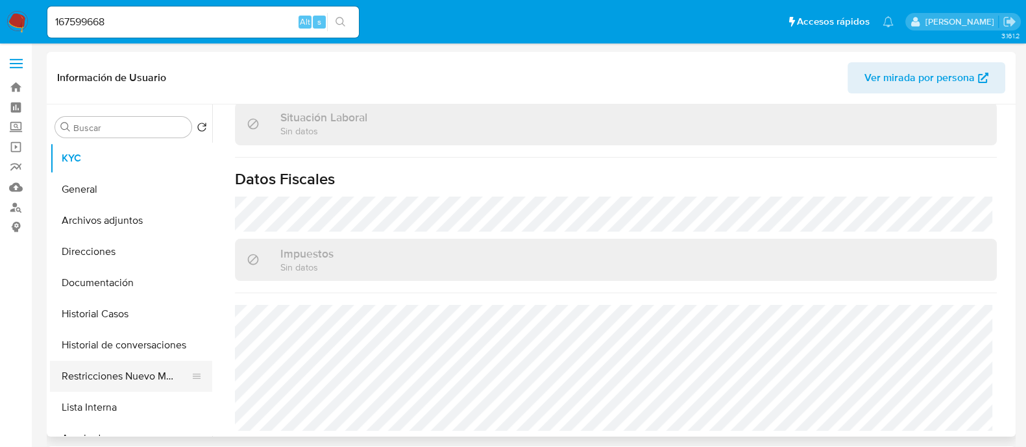
click at [112, 371] on button "Restricciones Nuevo Mundo" at bounding box center [126, 376] width 152 height 31
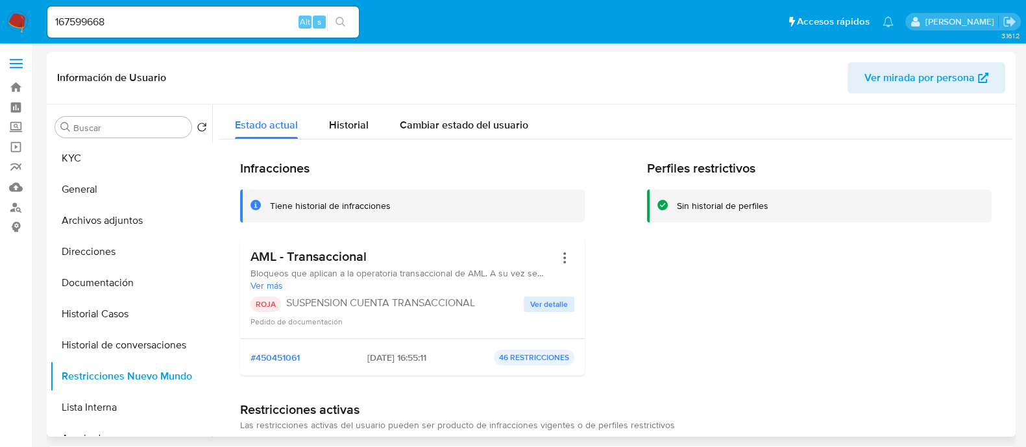
click at [256, 26] on input "167599668" at bounding box center [202, 22] width 311 height 17
click at [331, 19] on button "search-icon" at bounding box center [340, 22] width 27 height 18
click at [343, 27] on button "search-icon" at bounding box center [340, 22] width 27 height 18
click at [143, 202] on button "General" at bounding box center [126, 189] width 152 height 31
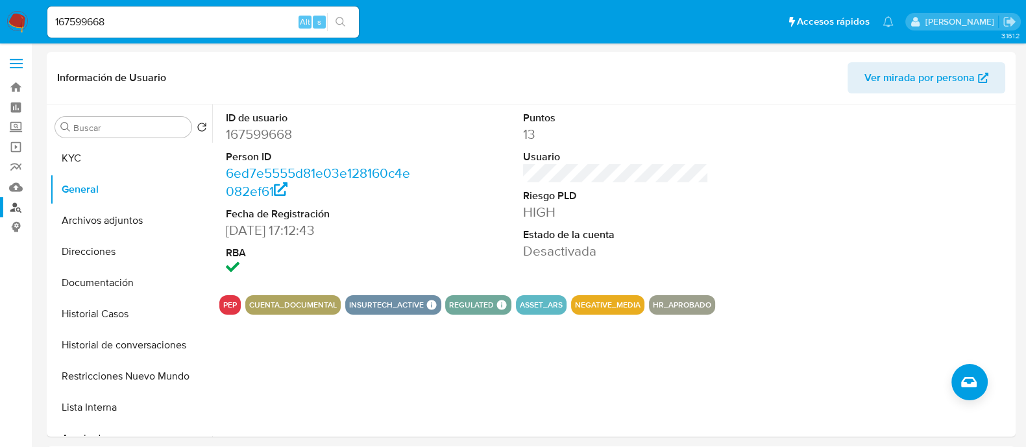
click at [18, 200] on link "Buscador de personas" at bounding box center [77, 207] width 154 height 20
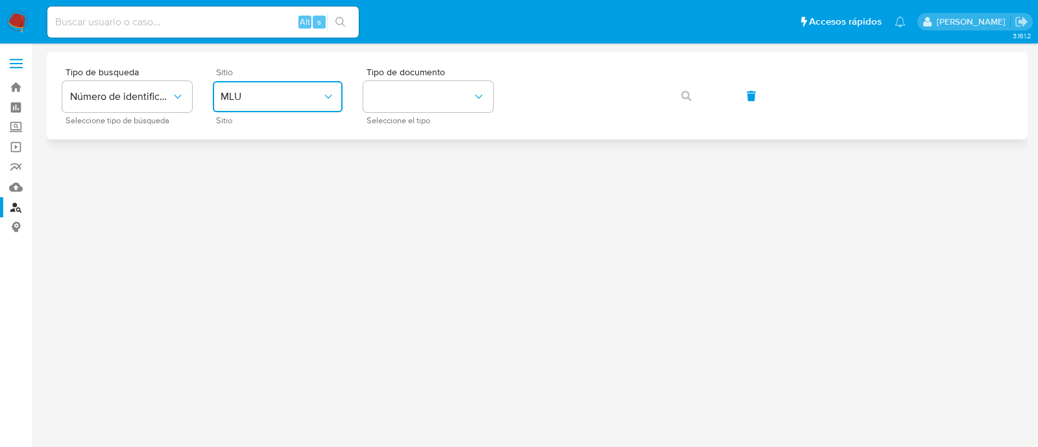
click at [306, 87] on button "MLU" at bounding box center [278, 96] width 130 height 31
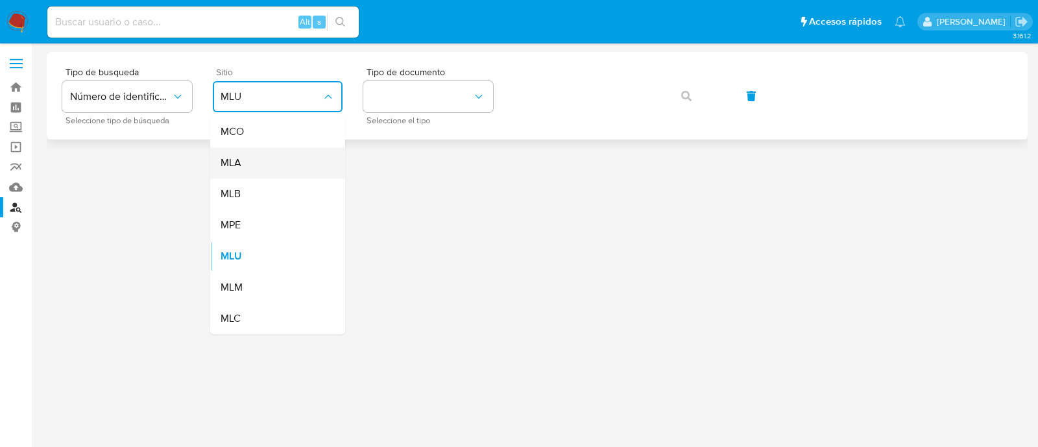
click at [285, 159] on div "MLA" at bounding box center [274, 162] width 106 height 31
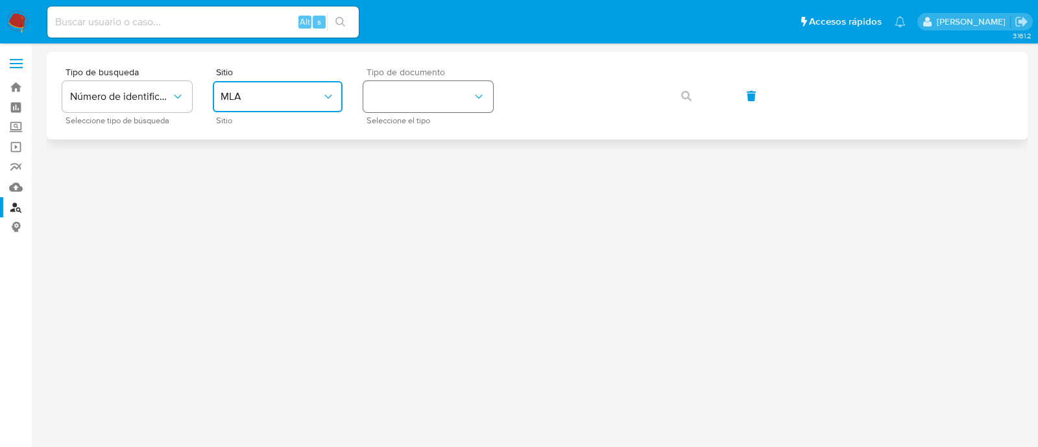
click at [439, 96] on button "identificationType" at bounding box center [428, 96] width 130 height 31
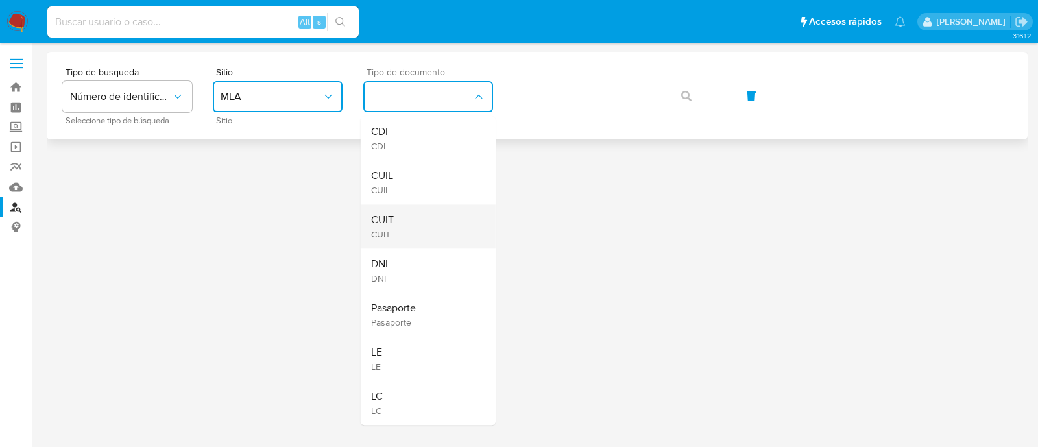
click at [427, 219] on div "CUIT CUIT" at bounding box center [424, 226] width 106 height 44
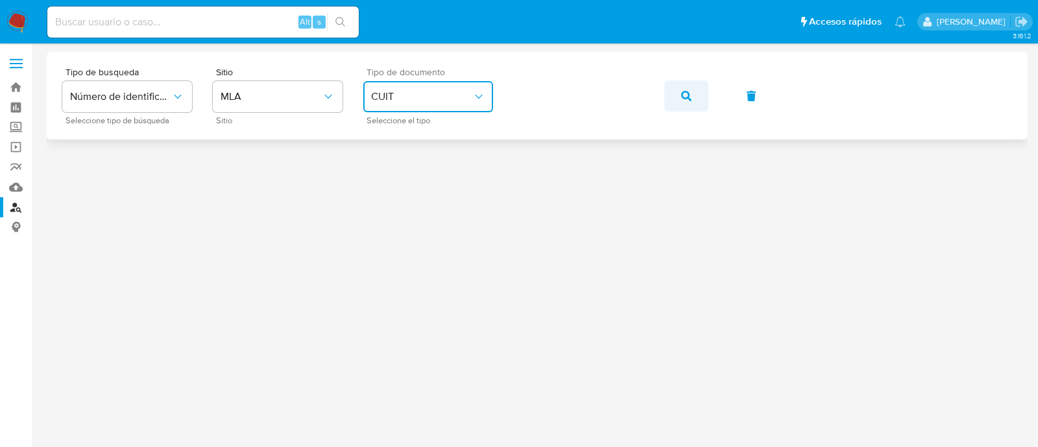
click at [675, 95] on button "button" at bounding box center [686, 95] width 44 height 31
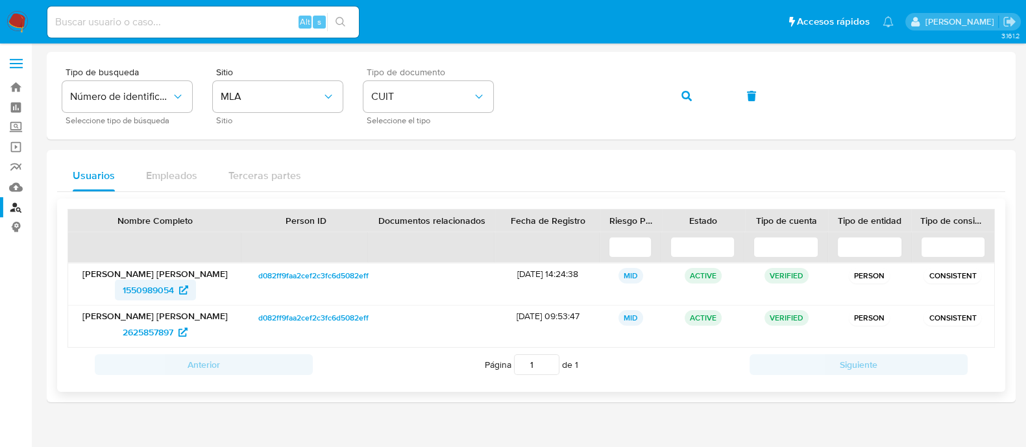
click at [175, 297] on span "1550989054" at bounding box center [156, 290] width 66 height 21
click at [149, 326] on span "2625857897" at bounding box center [148, 332] width 51 height 21
click at [672, 95] on button "button" at bounding box center [686, 95] width 44 height 31
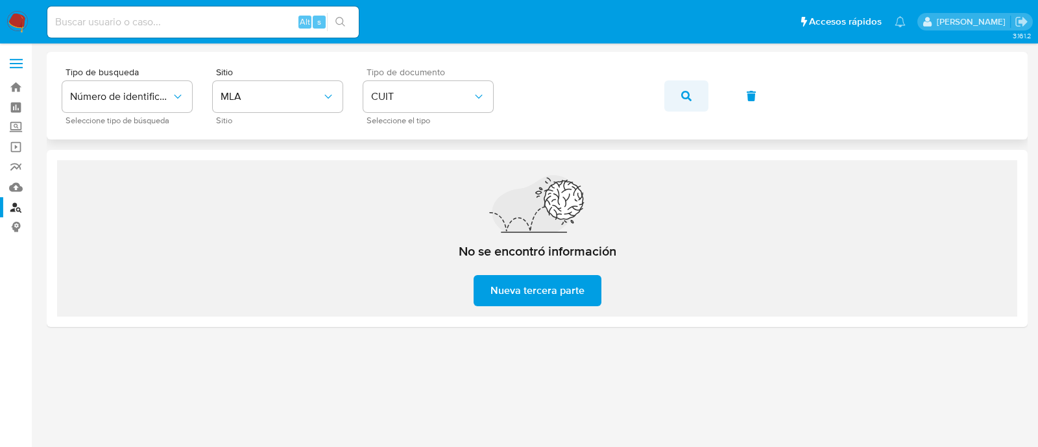
click at [683, 92] on icon "button" at bounding box center [686, 96] width 10 height 10
click at [672, 97] on button "button" at bounding box center [686, 95] width 44 height 31
click at [209, 28] on input at bounding box center [202, 22] width 311 height 17
paste input "4384844"
type input "4384844"
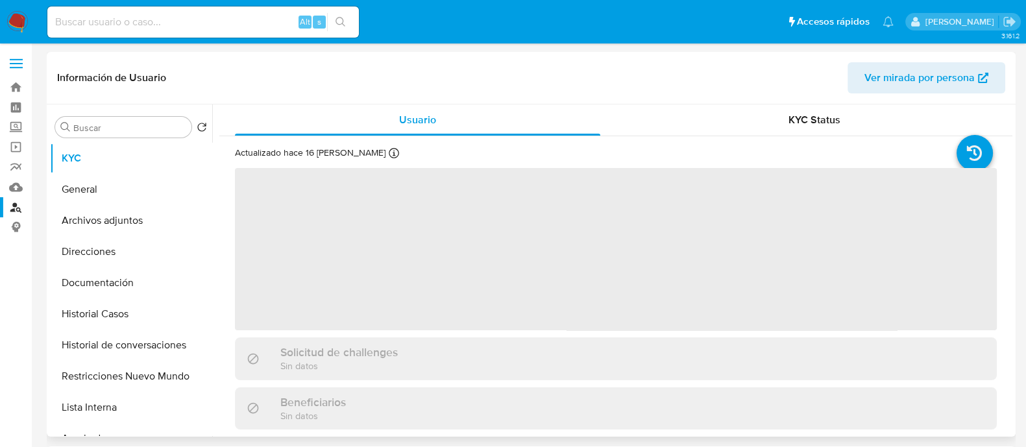
select select "10"
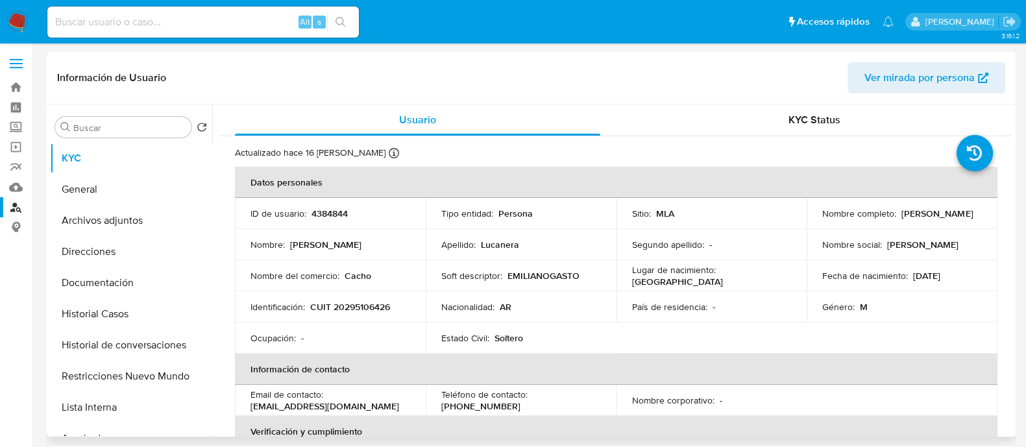
click at [365, 306] on p "CUIT 20295106426" at bounding box center [350, 307] width 80 height 12
copy p "20295106426"
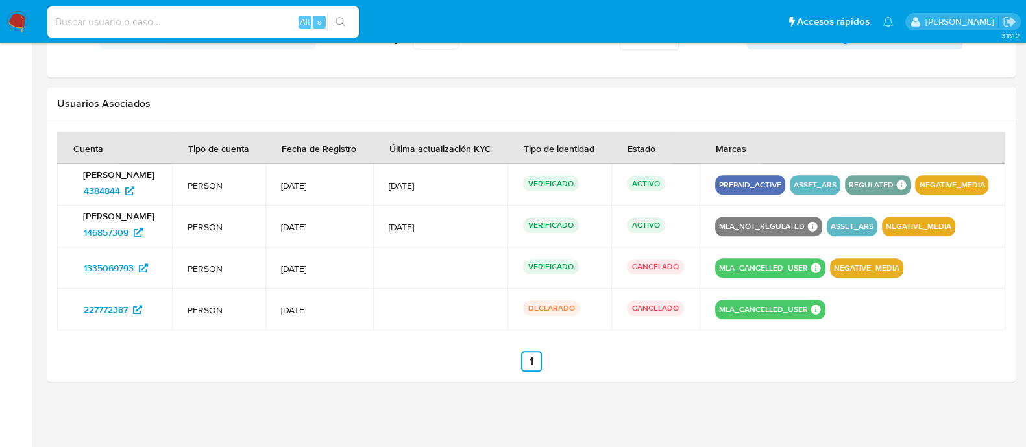
scroll to position [1379, 0]
click at [97, 243] on span "146857309" at bounding box center [106, 232] width 45 height 21
click at [234, 23] on input at bounding box center [202, 22] width 311 height 17
paste input "1262649735"
type input "1262649735"
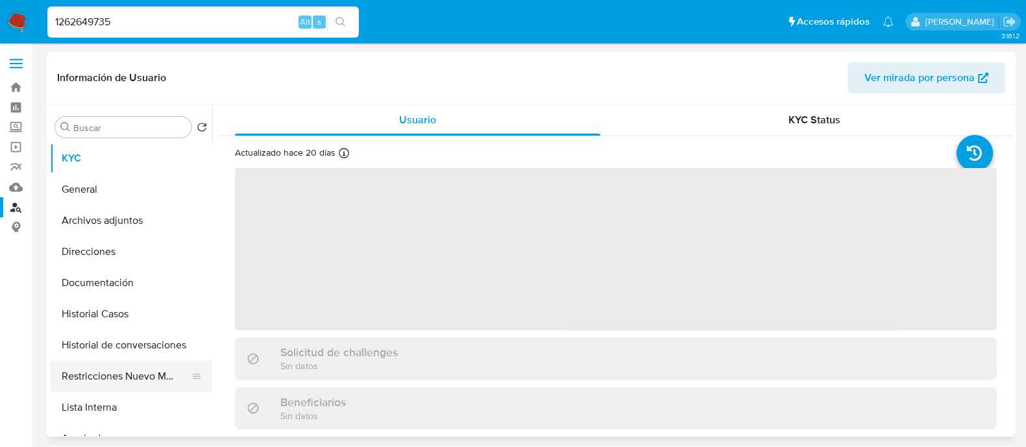
select select "10"
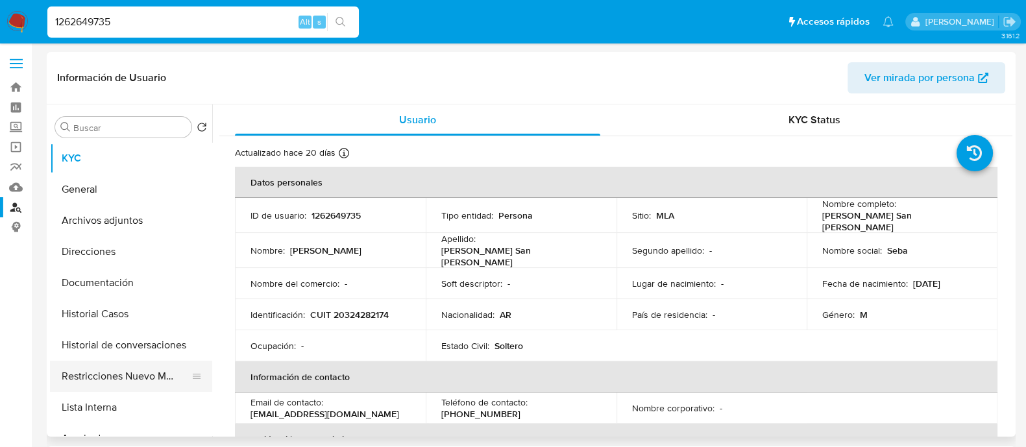
click at [155, 382] on button "Restricciones Nuevo Mundo" at bounding box center [126, 376] width 152 height 31
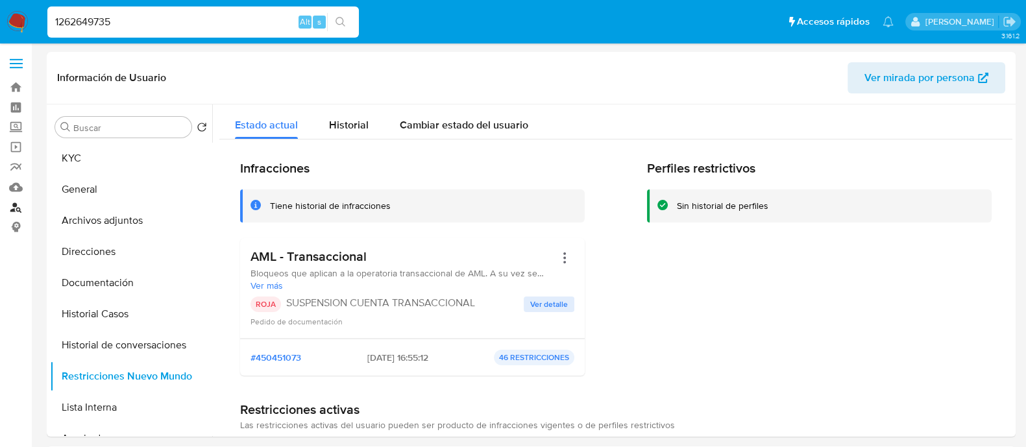
click at [20, 208] on link "Buscador de personas" at bounding box center [77, 207] width 154 height 20
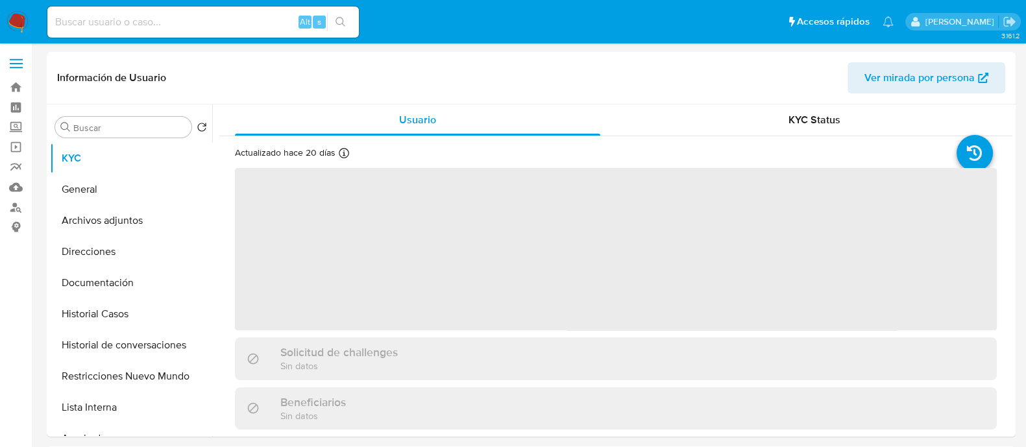
select select "10"
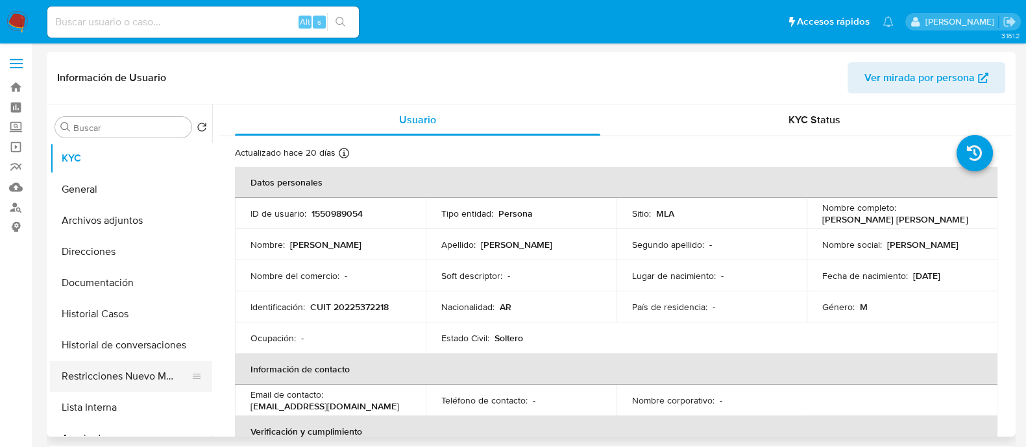
click at [149, 364] on button "Restricciones Nuevo Mundo" at bounding box center [126, 376] width 152 height 31
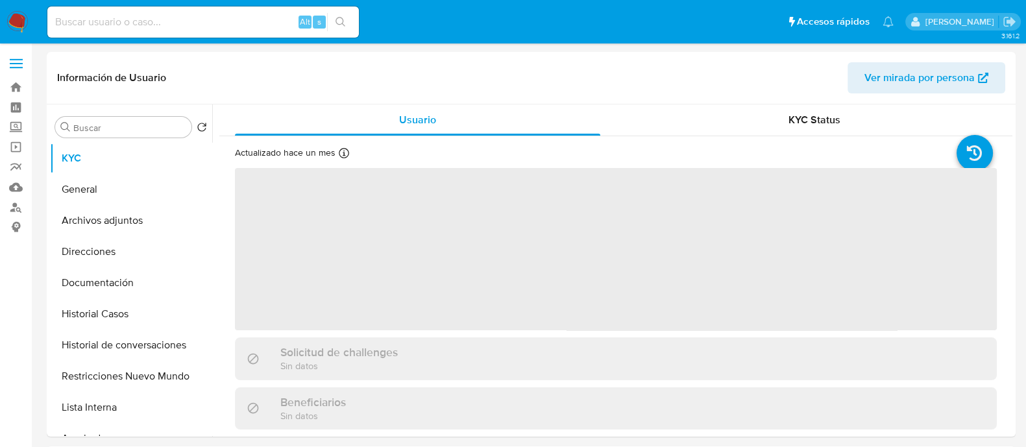
select select "10"
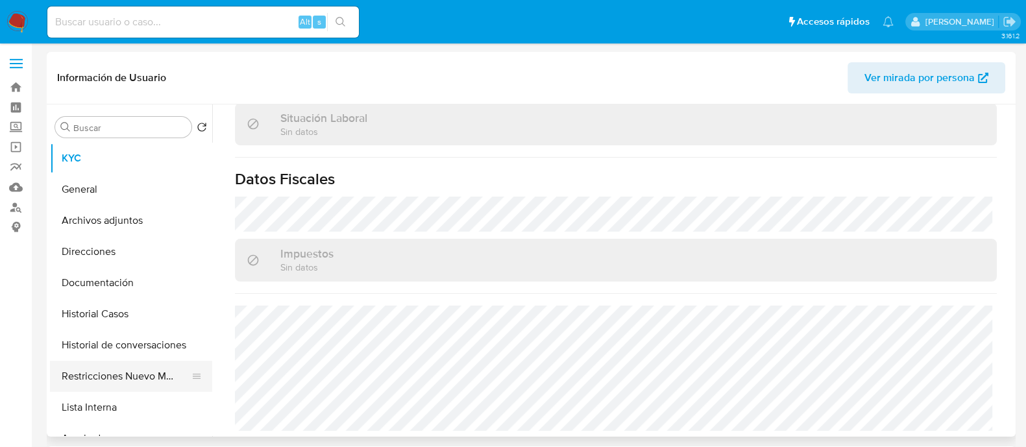
scroll to position [698, 0]
click at [80, 384] on button "Restricciones Nuevo Mundo" at bounding box center [126, 376] width 152 height 31
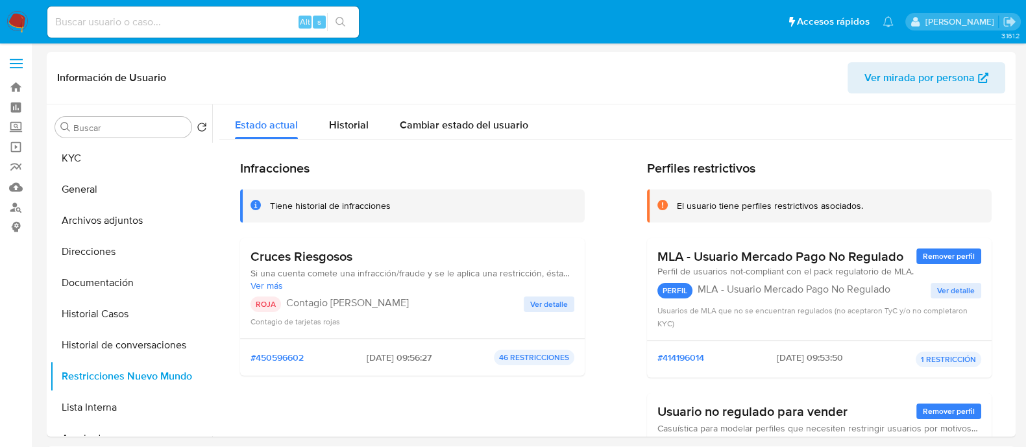
click at [265, 20] on input at bounding box center [202, 22] width 311 height 17
paste input "4384844"
type input "4384844"
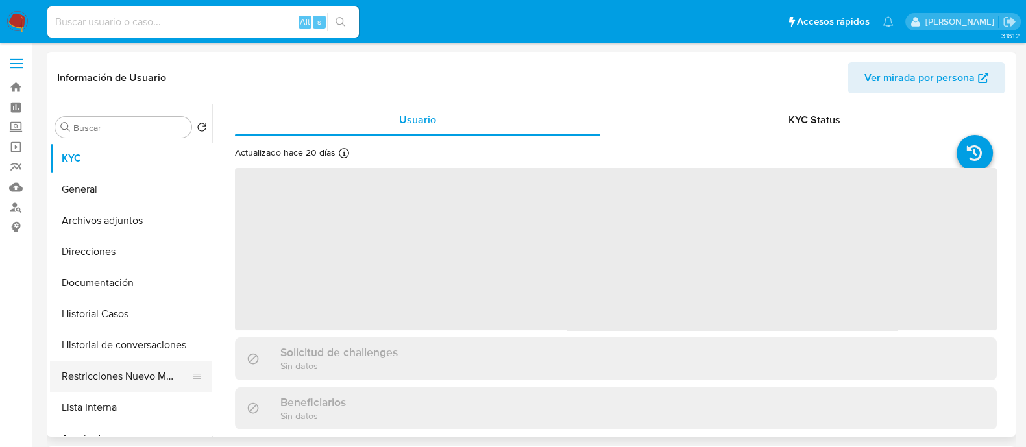
click at [155, 378] on button "Restricciones Nuevo Mundo" at bounding box center [126, 376] width 152 height 31
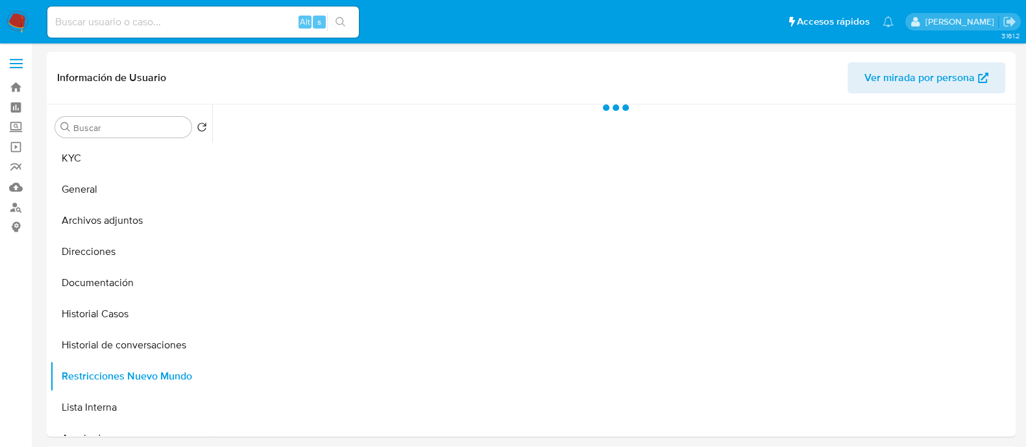
select select "10"
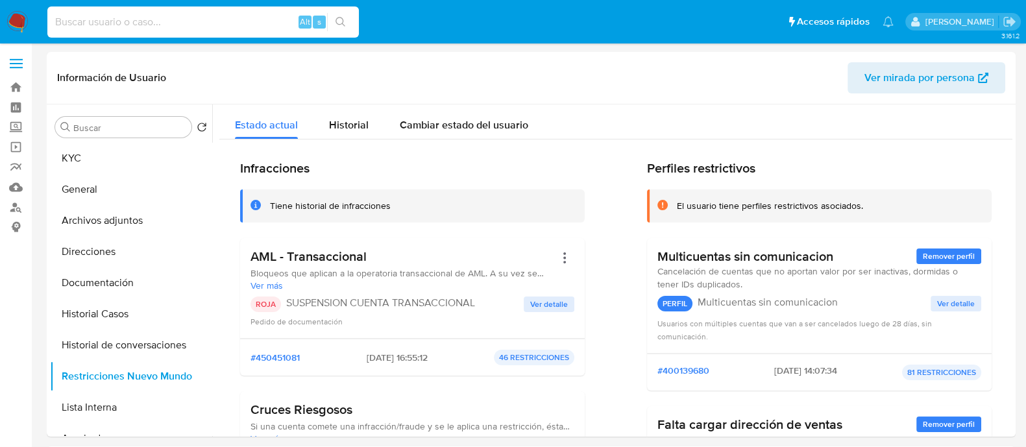
click at [195, 16] on input at bounding box center [202, 22] width 311 height 17
paste input "97625266"
type input "97625266"
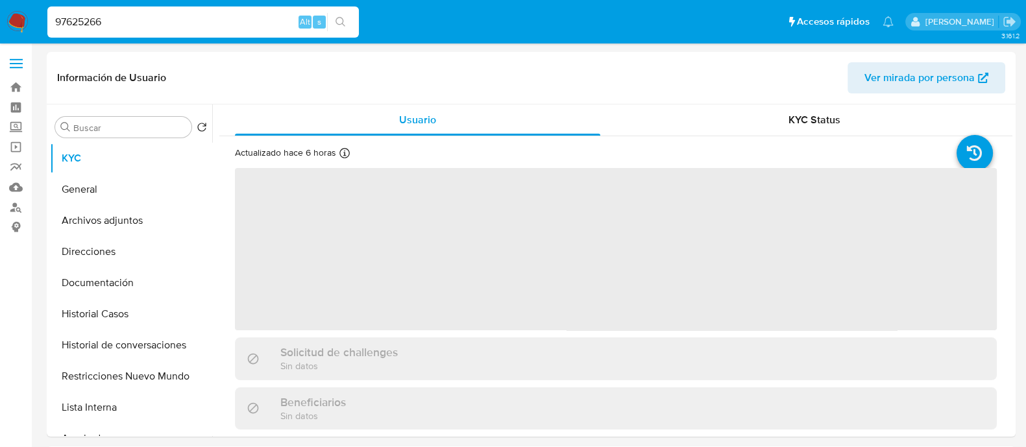
select select "10"
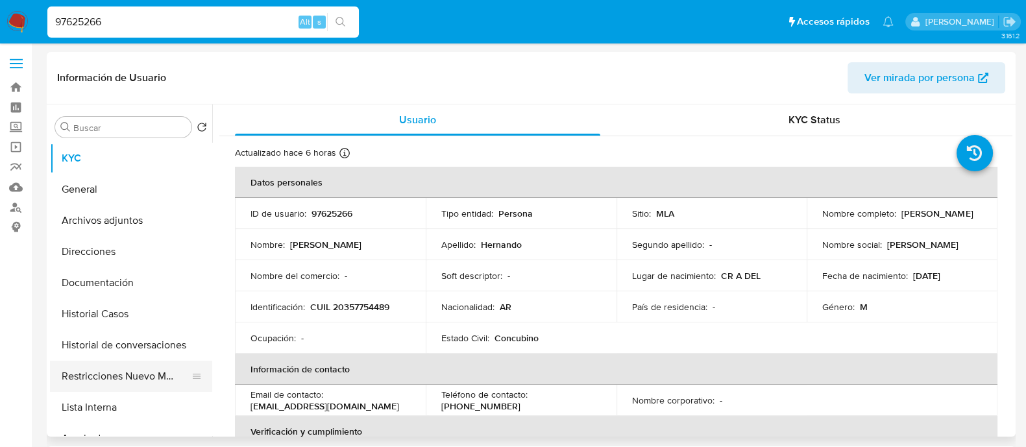
click at [161, 372] on button "Restricciones Nuevo Mundo" at bounding box center [126, 376] width 152 height 31
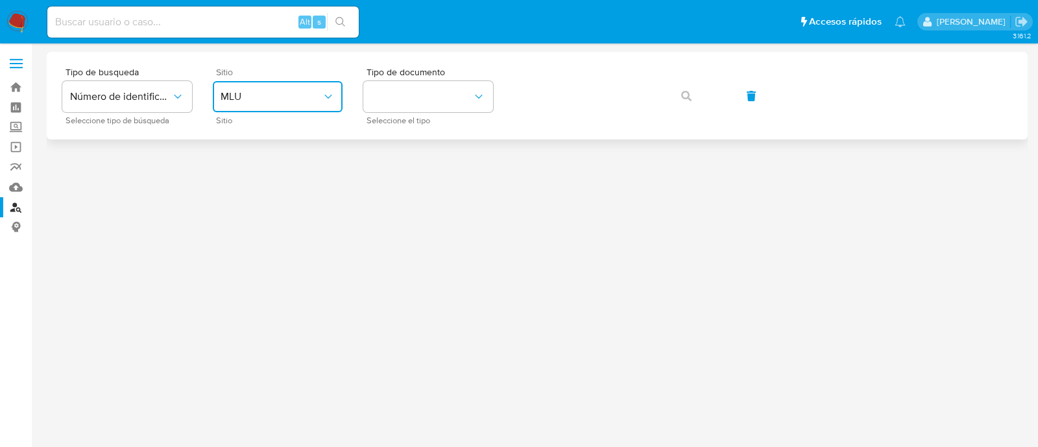
click at [267, 102] on span "MLU" at bounding box center [271, 96] width 101 height 13
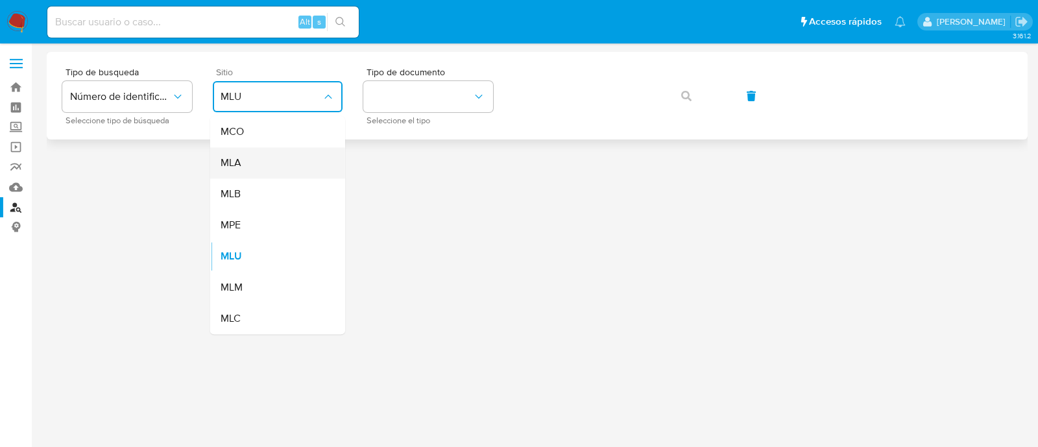
click at [247, 158] on div "MLA" at bounding box center [274, 162] width 106 height 31
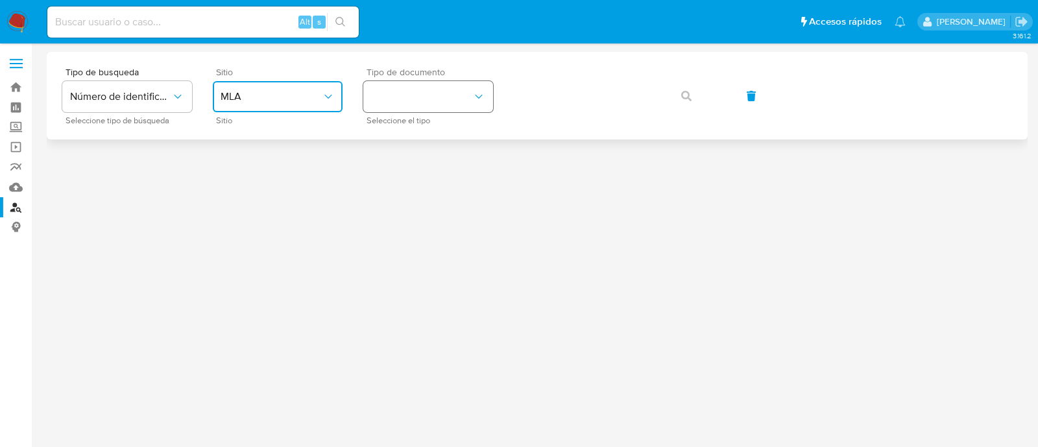
click at [394, 99] on button "identificationType" at bounding box center [428, 96] width 130 height 31
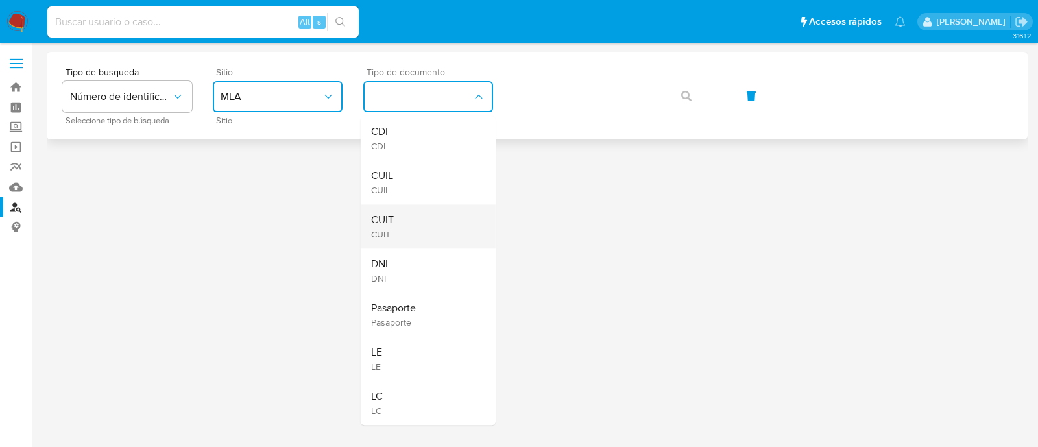
click at [400, 213] on div "CUIT CUIT" at bounding box center [424, 226] width 106 height 44
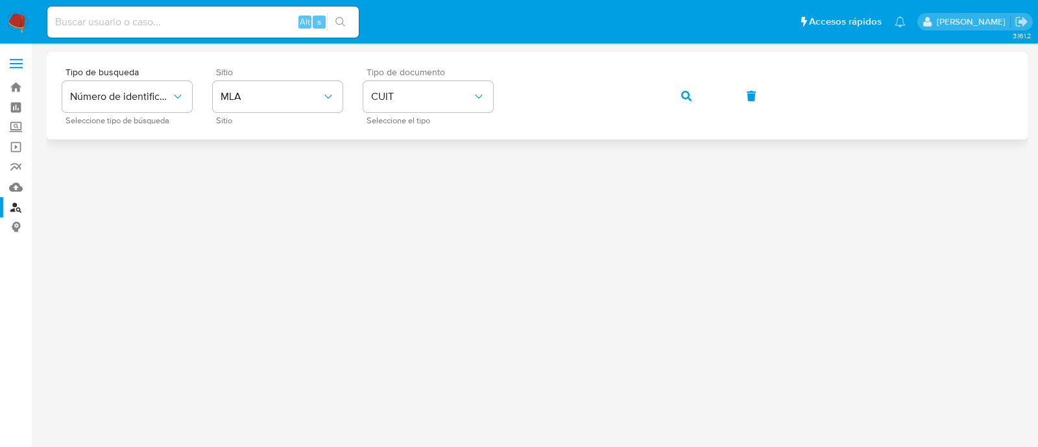
drag, startPoint x: 644, startPoint y: 100, endPoint x: 650, endPoint y: 104, distance: 7.0
click at [644, 100] on div "Tipo de busqueda Número de identificación Seleccione tipo de búsqueda Sitio MLA…" at bounding box center [537, 95] width 950 height 56
click at [683, 101] on span "button" at bounding box center [686, 96] width 10 height 29
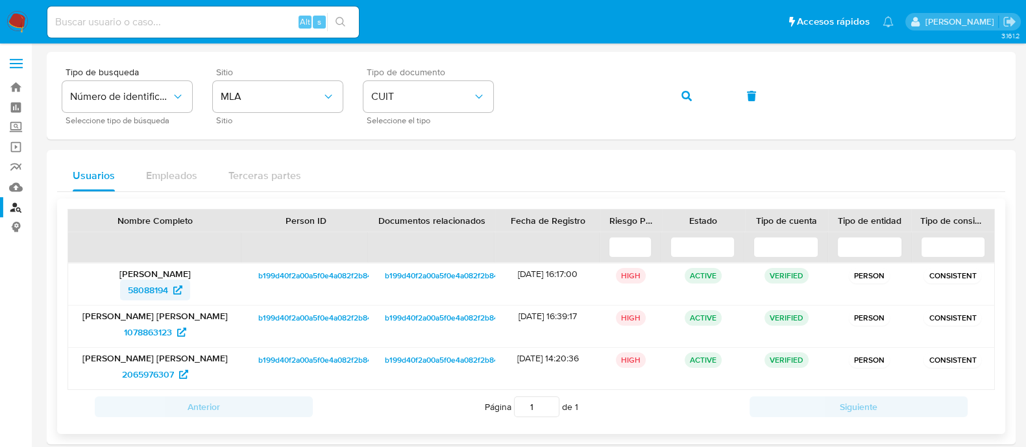
click at [152, 293] on span "58088194" at bounding box center [148, 290] width 40 height 21
click at [250, 14] on input at bounding box center [202, 22] width 311 height 17
paste input "1155404961"
type input "1155404961"
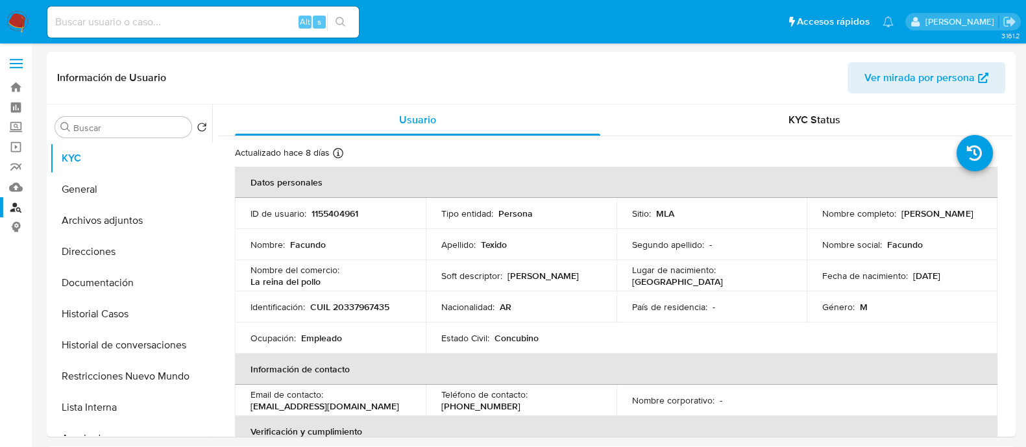
select select "10"
click at [165, 376] on button "Restricciones Nuevo Mundo" at bounding box center [126, 376] width 152 height 31
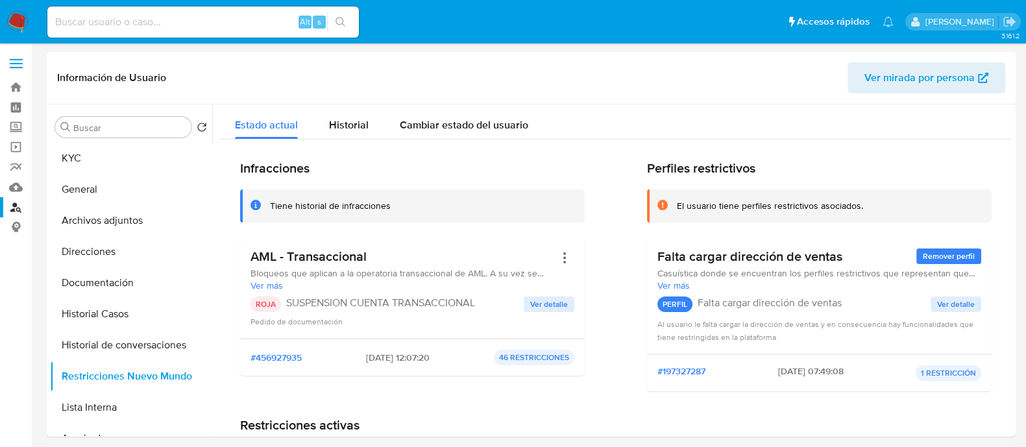
click at [234, 21] on input at bounding box center [202, 22] width 311 height 17
paste input "134573525"
type input "134573525"
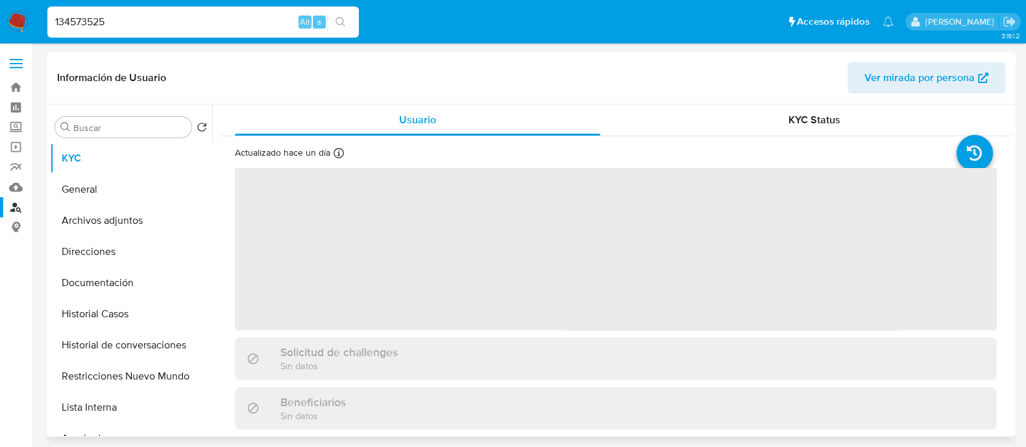
select select "10"
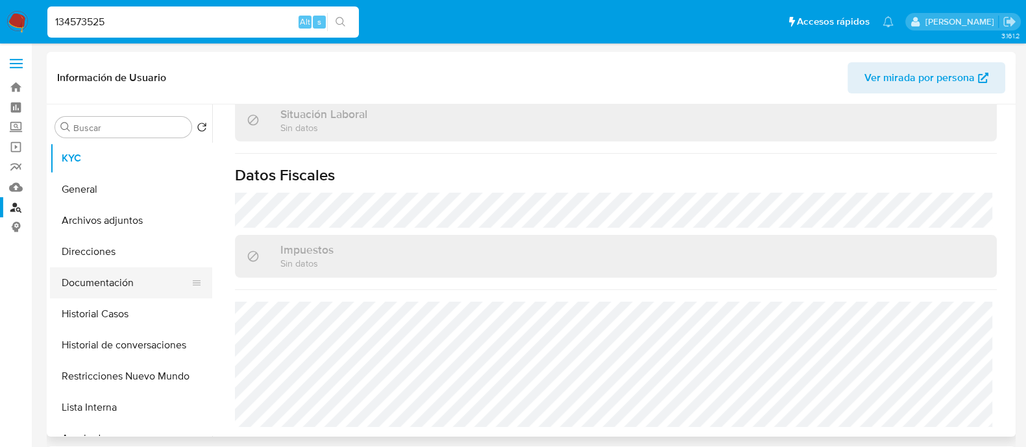
click at [156, 289] on button "Documentación" at bounding box center [126, 282] width 152 height 31
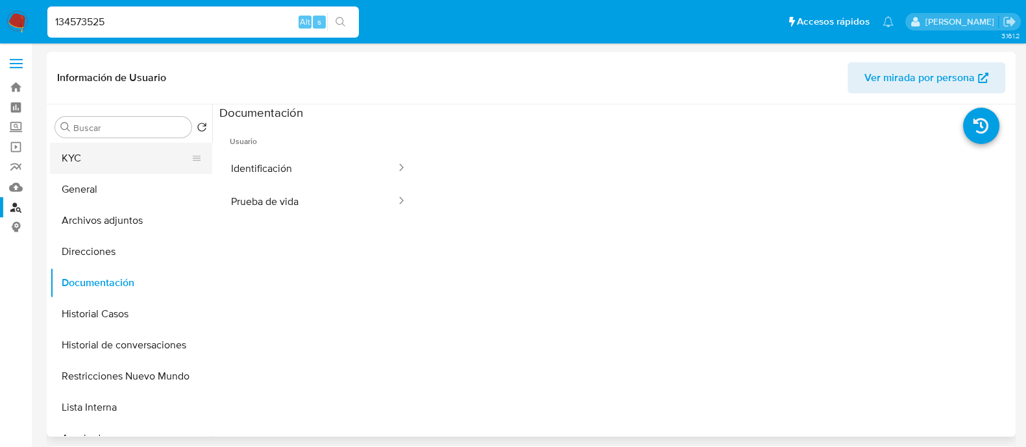
click at [92, 157] on button "KYC" at bounding box center [126, 158] width 152 height 31
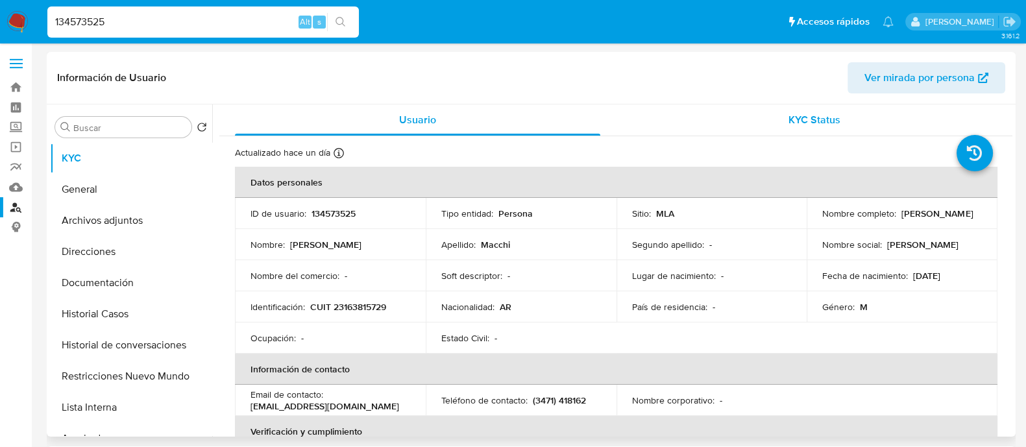
click at [758, 135] on div "KYC Status" at bounding box center [813, 119] width 365 height 31
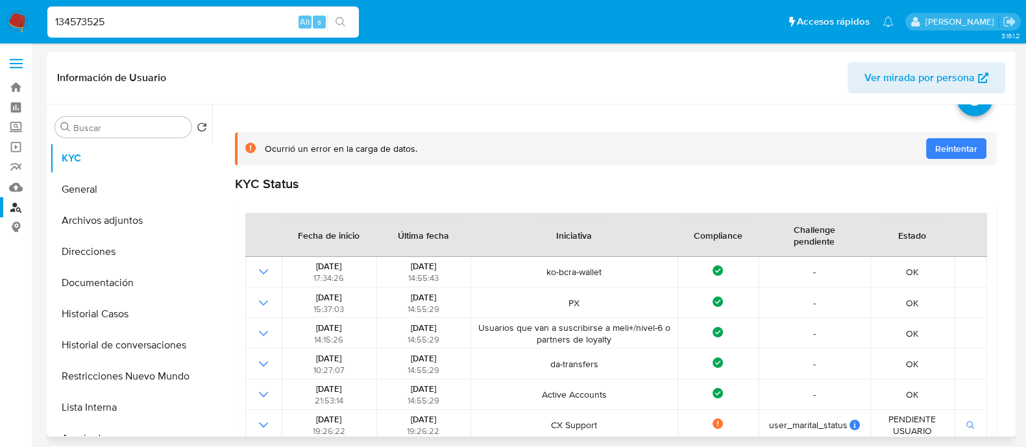
scroll to position [80, 0]
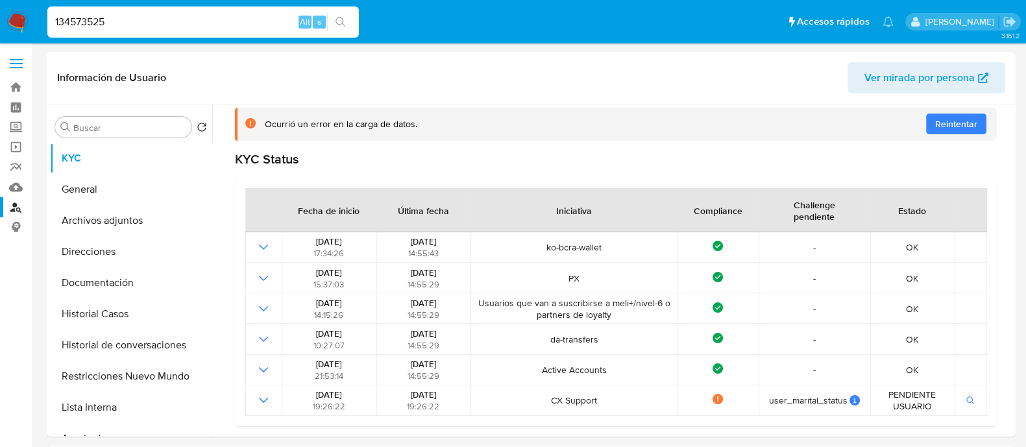
click at [254, 34] on div "134573525 Alt s" at bounding box center [202, 21] width 311 height 31
click at [244, 25] on input "134573525" at bounding box center [202, 22] width 311 height 17
paste input "362554826"
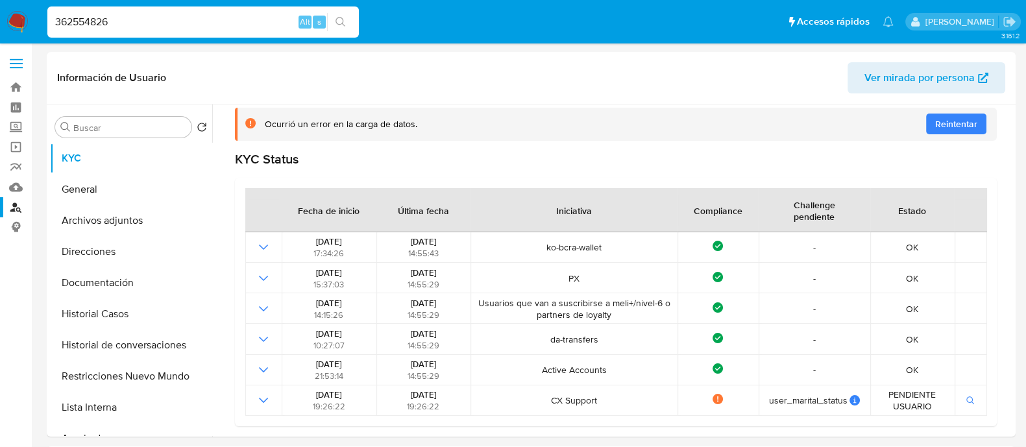
type input "362554826"
click at [343, 21] on icon "search-icon" at bounding box center [340, 22] width 10 height 10
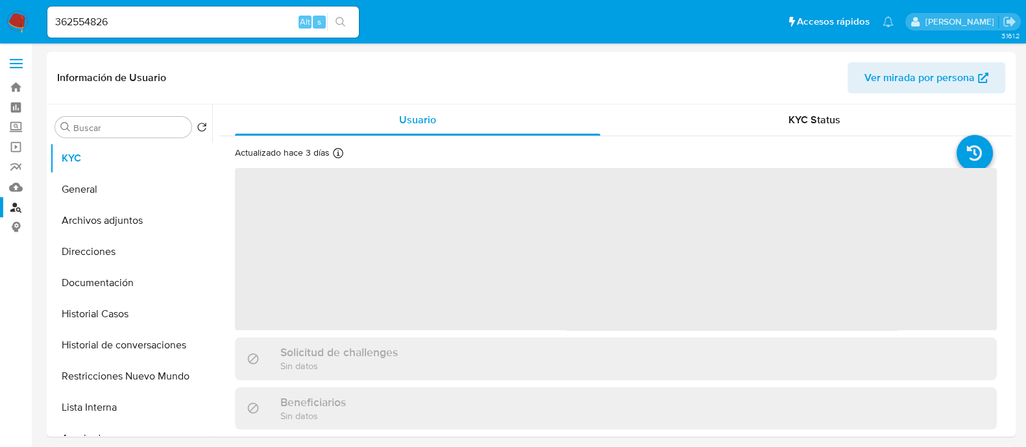
select select "10"
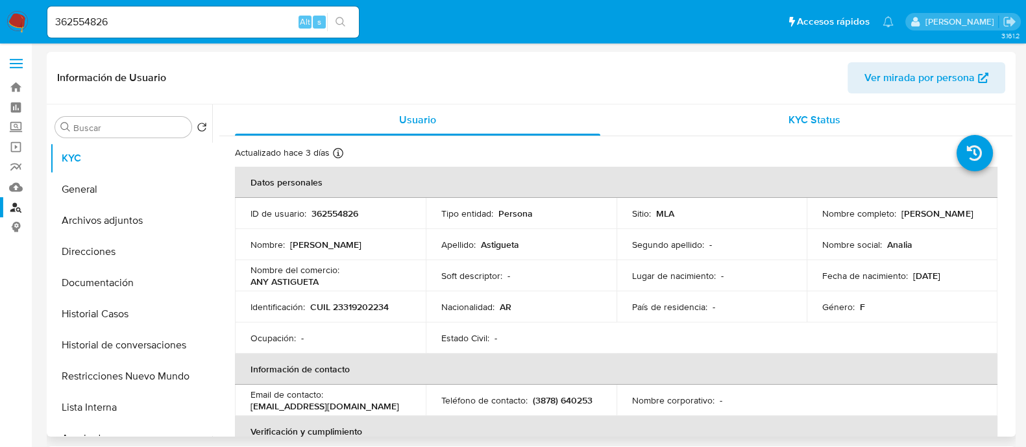
click at [796, 112] on span "KYC Status" at bounding box center [814, 119] width 52 height 15
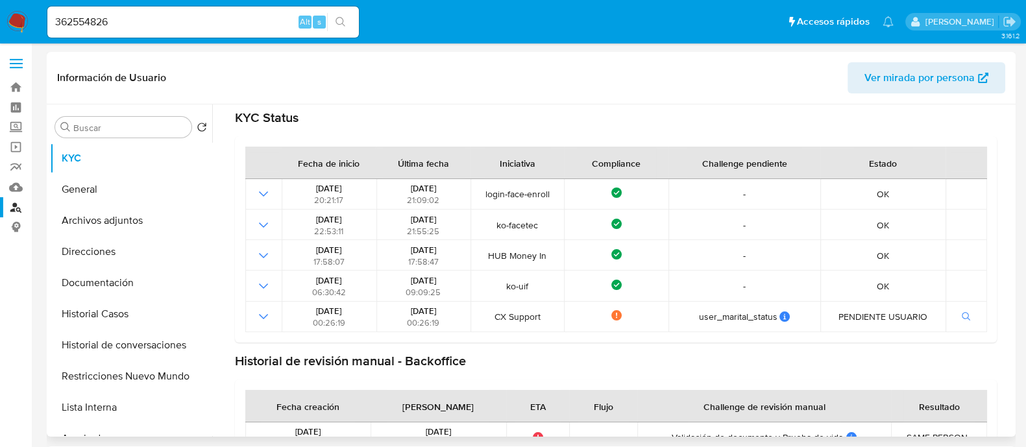
scroll to position [158, 0]
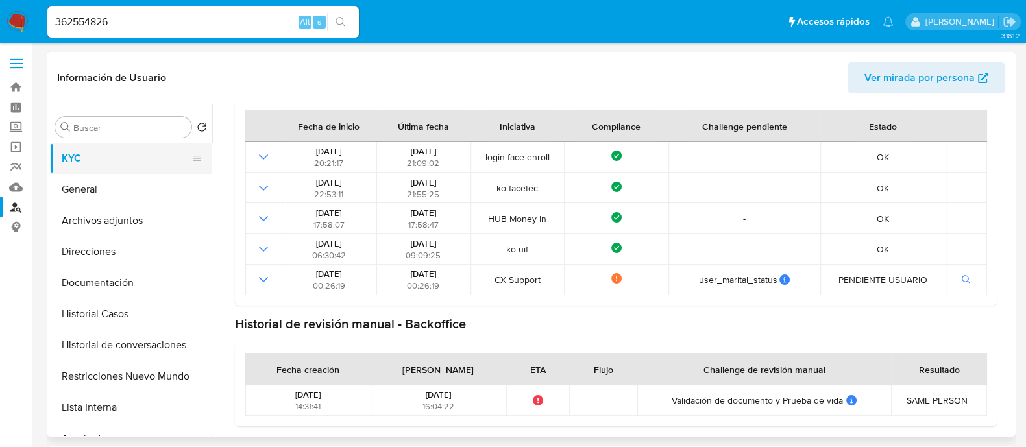
click at [133, 154] on button "KYC" at bounding box center [126, 158] width 152 height 31
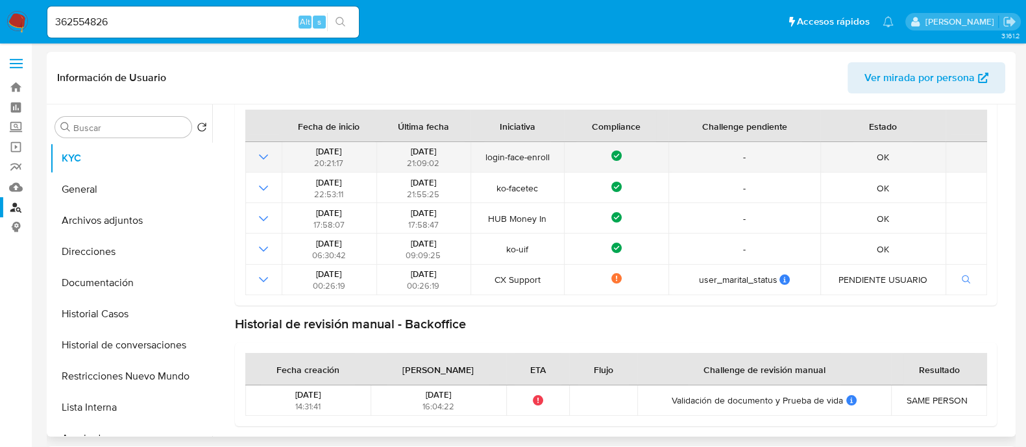
scroll to position [0, 0]
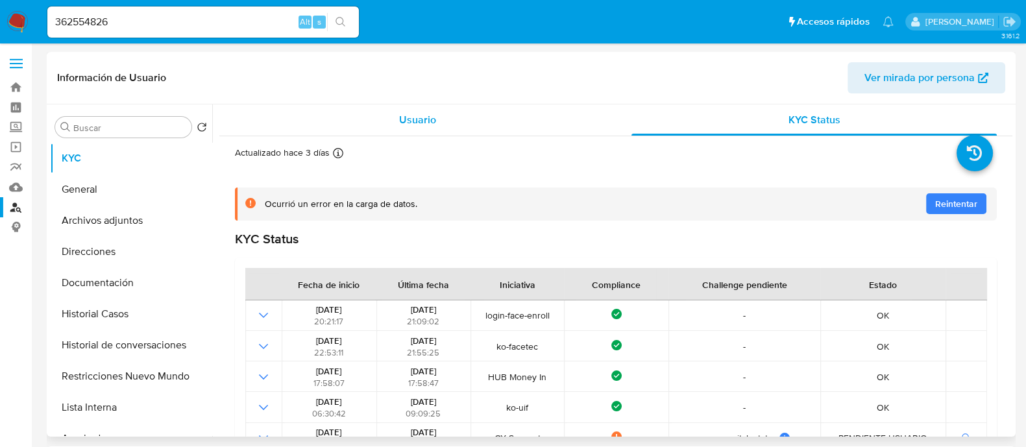
click at [273, 118] on div "Usuario" at bounding box center [417, 119] width 365 height 31
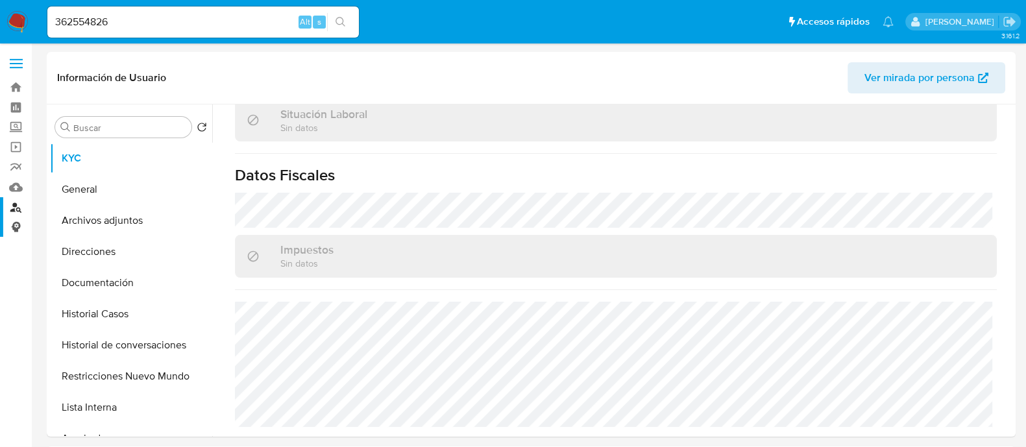
click at [10, 212] on link "Buscador de personas" at bounding box center [77, 207] width 154 height 20
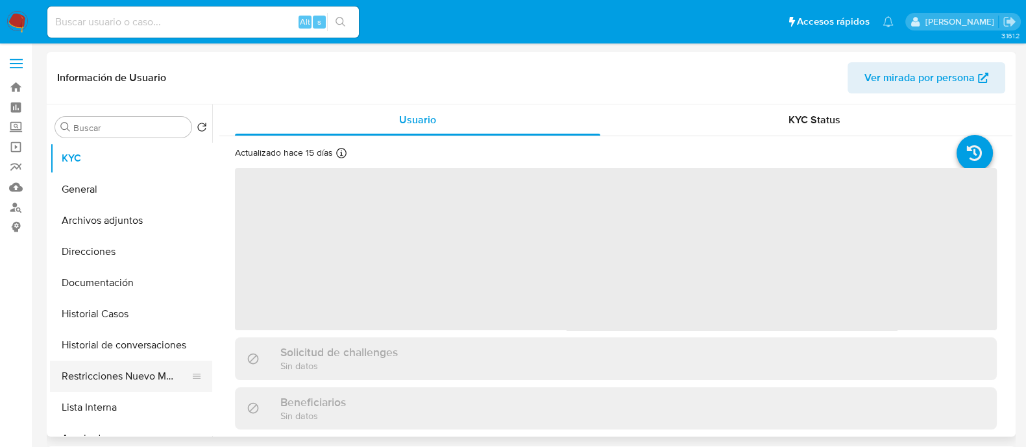
click at [133, 367] on button "Restricciones Nuevo Mundo" at bounding box center [126, 376] width 152 height 31
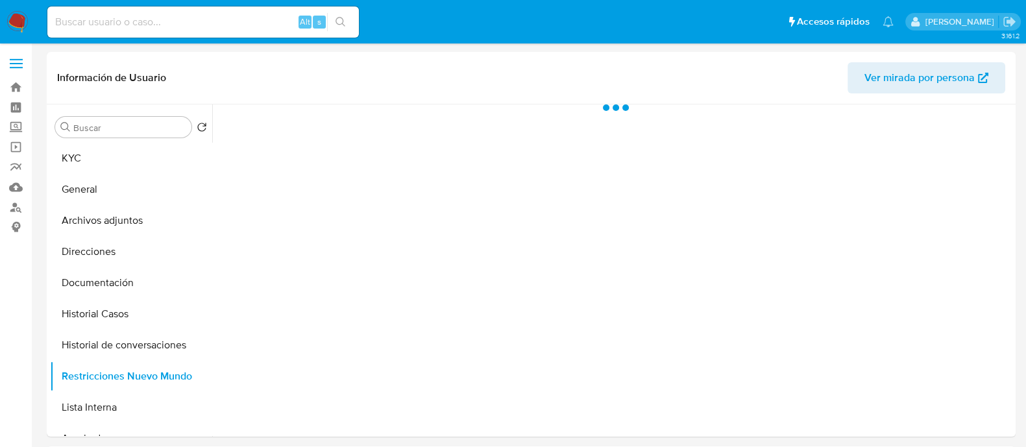
select select "10"
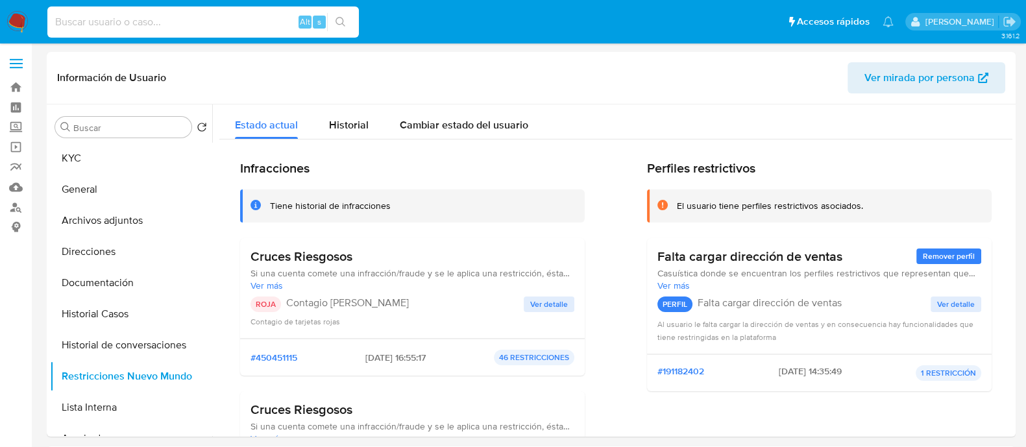
click at [270, 14] on input at bounding box center [202, 22] width 311 height 17
paste input "780457846"
type input "780457846"
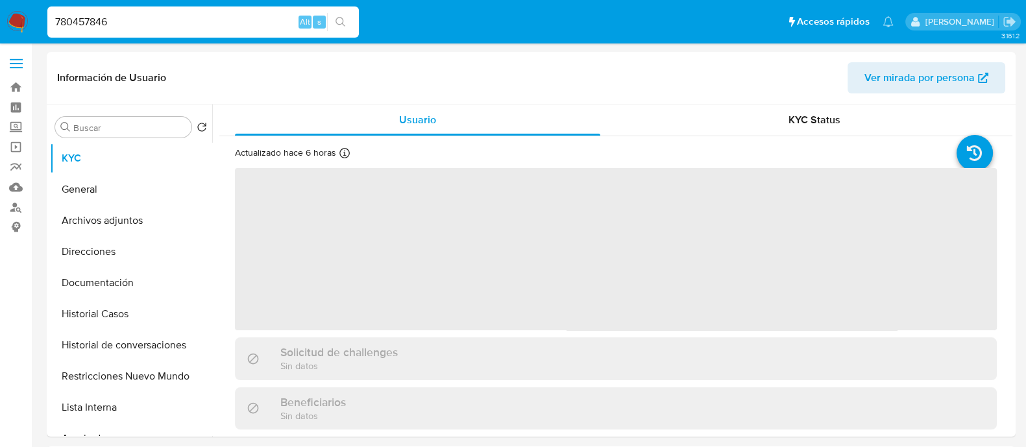
select select "10"
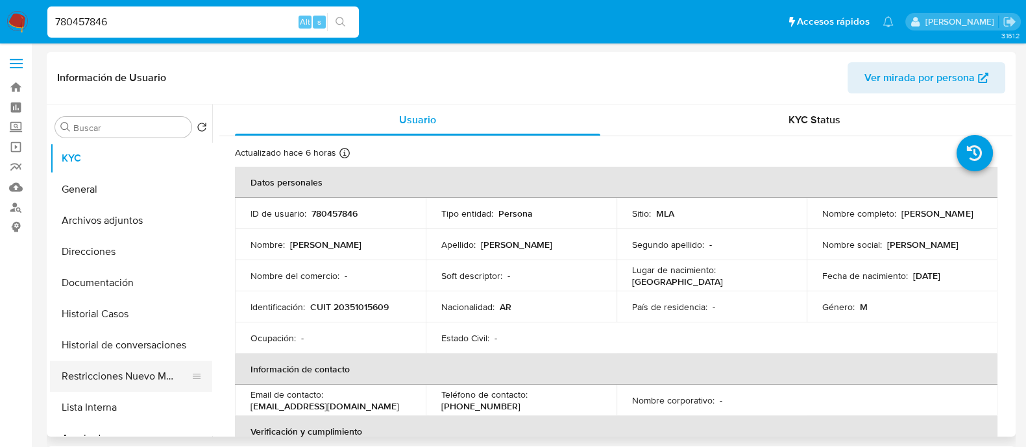
click at [143, 379] on button "Restricciones Nuevo Mundo" at bounding box center [126, 376] width 152 height 31
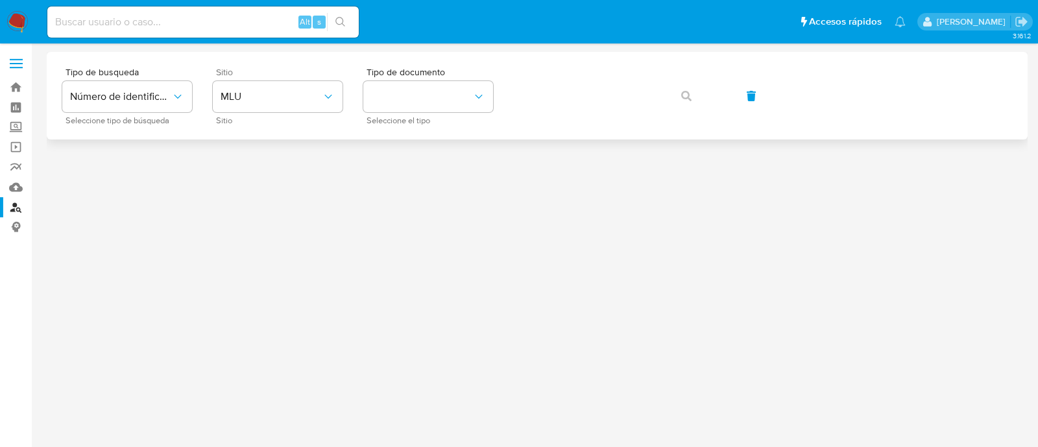
click at [281, 73] on span "Sitio" at bounding box center [281, 71] width 130 height 9
click at [284, 83] on button "MLU" at bounding box center [278, 96] width 130 height 31
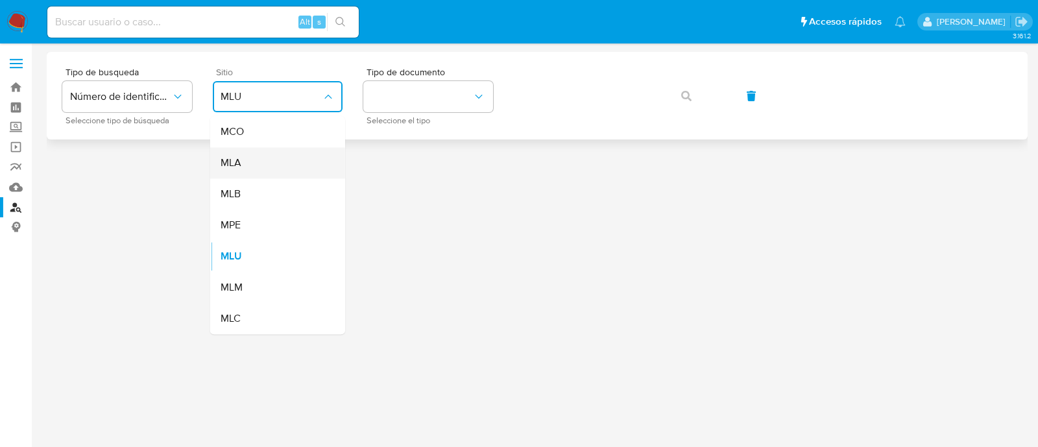
click at [281, 152] on div "MLA" at bounding box center [274, 162] width 106 height 31
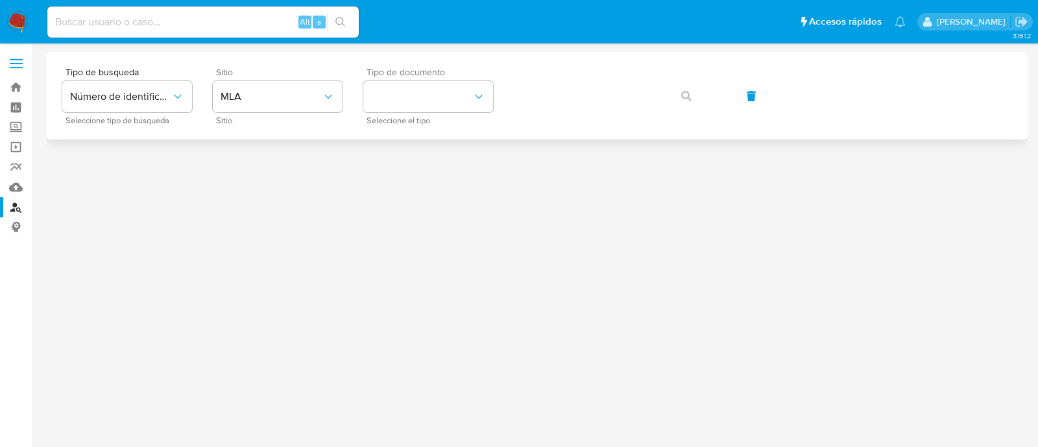
click at [417, 79] on div "Tipo de documento Seleccione el tipo" at bounding box center [428, 95] width 130 height 56
click at [410, 88] on button "identificationType" at bounding box center [428, 96] width 130 height 31
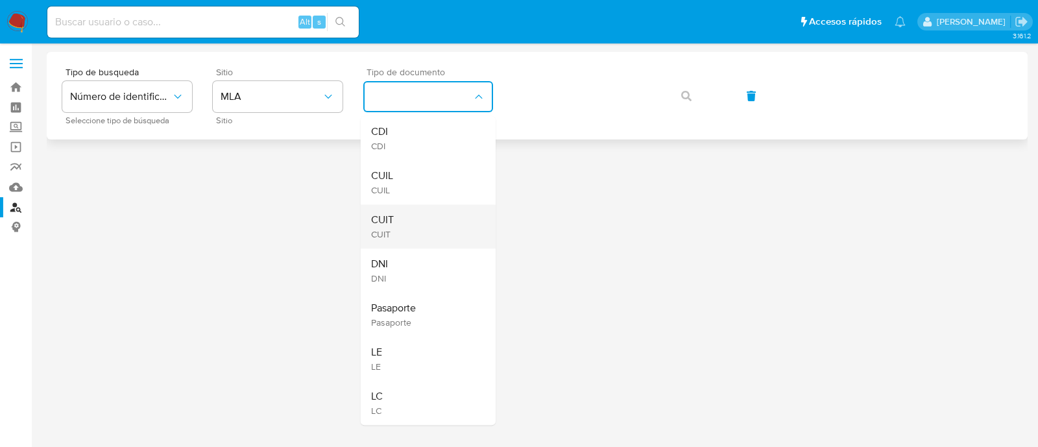
click at [422, 215] on div "CUIT CUIT" at bounding box center [424, 226] width 106 height 44
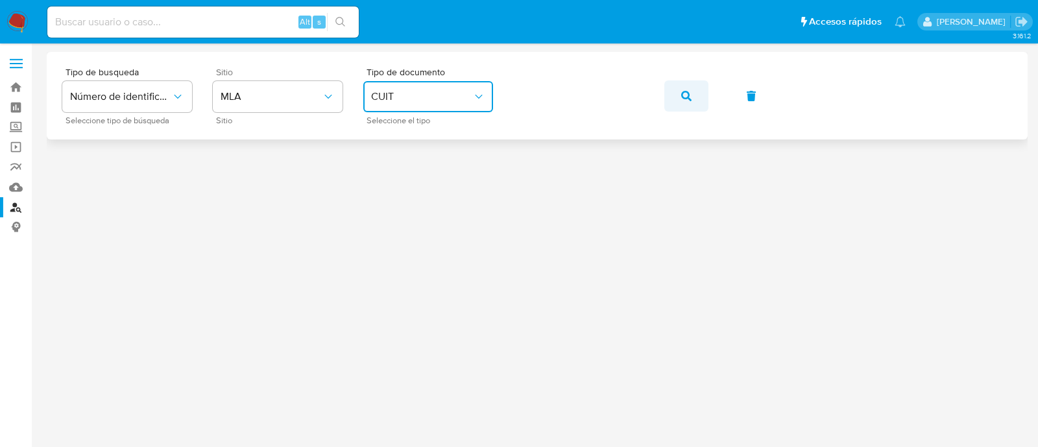
click at [666, 97] on button "button" at bounding box center [686, 95] width 44 height 31
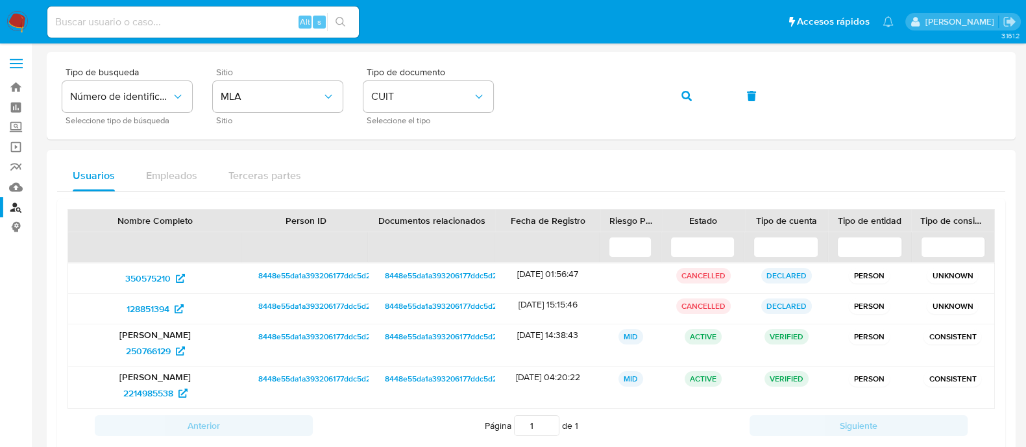
click at [230, 18] on input at bounding box center [202, 22] width 311 height 17
paste input "511921667"
type input "511921667"
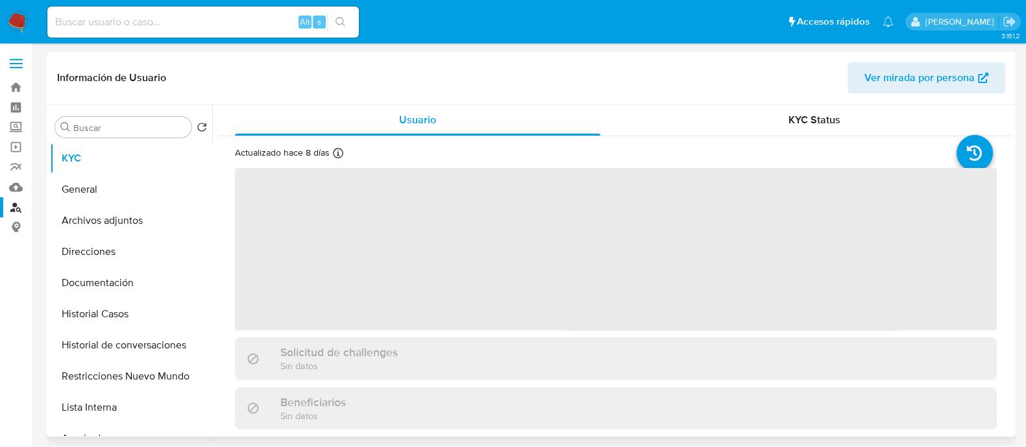
select select "10"
